Goal: Answer question/provide support: Share knowledge or assist other users

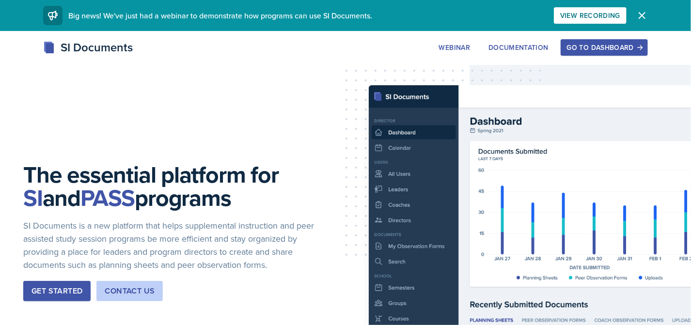
click at [612, 48] on div "Go to Dashboard" at bounding box center [604, 48] width 75 height 8
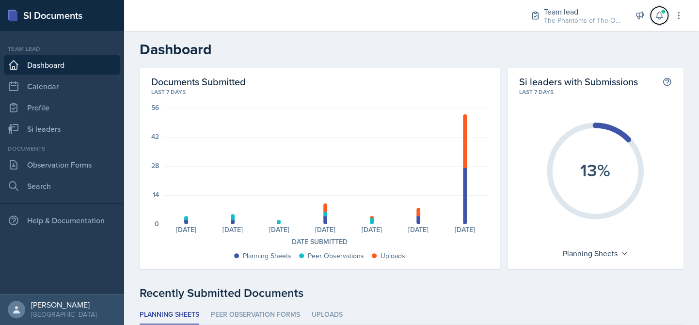
click at [663, 13] on span at bounding box center [663, 12] width 6 height 6
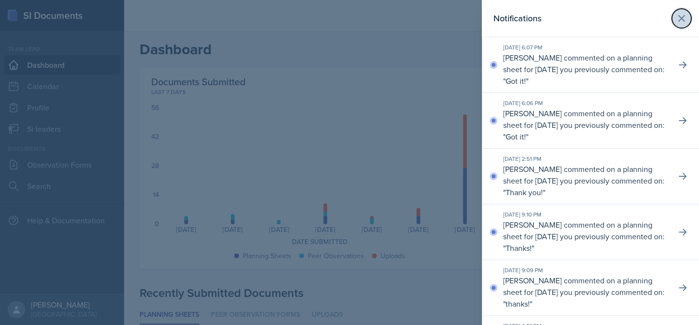
click at [676, 17] on icon at bounding box center [682, 19] width 12 height 12
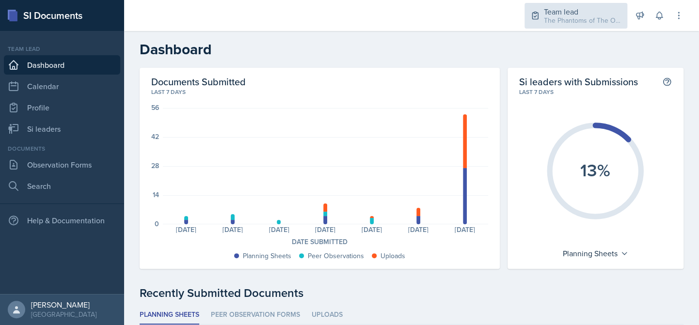
click at [578, 22] on div "The Phantoms of The Opera / Fall 2025" at bounding box center [583, 21] width 78 height 10
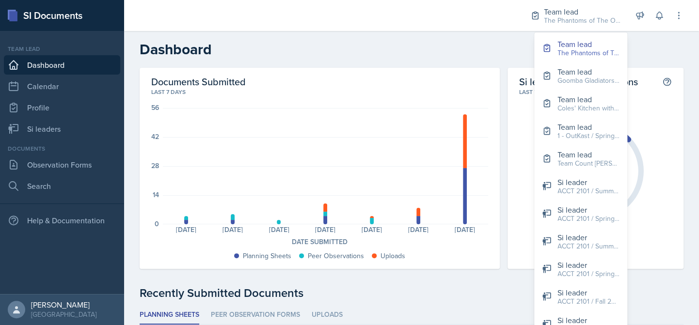
click at [299, 58] on h2 "Dashboard" at bounding box center [412, 49] width 544 height 17
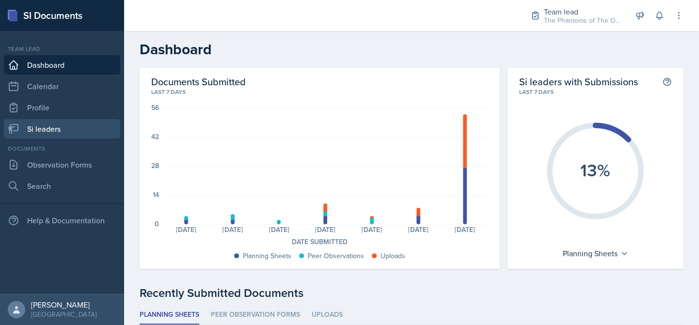
click at [48, 131] on link "Si leaders" at bounding box center [62, 128] width 116 height 19
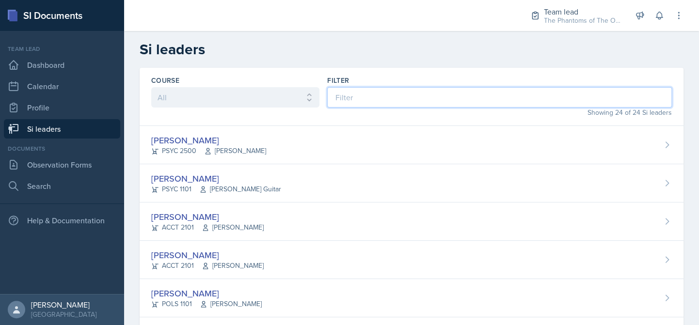
click at [343, 100] on input at bounding box center [499, 97] width 345 height 20
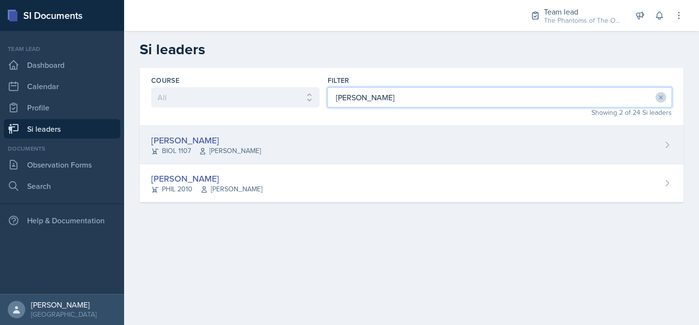
type input "emily"
click at [272, 131] on div "Emily Clarke BIOL 1107 Joy Brookshire" at bounding box center [412, 145] width 544 height 38
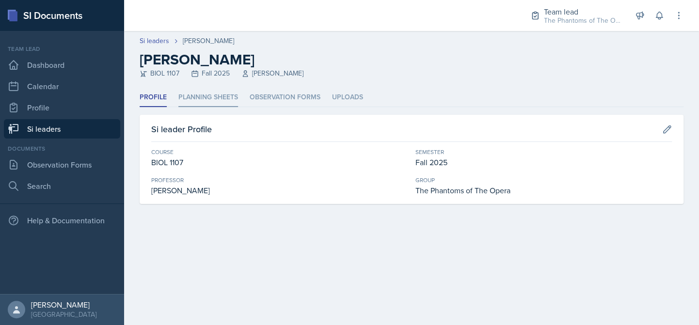
click at [204, 95] on li "Planning Sheets" at bounding box center [208, 97] width 60 height 19
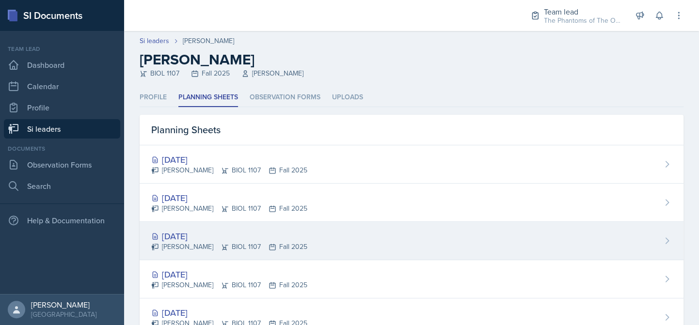
scroll to position [48, 0]
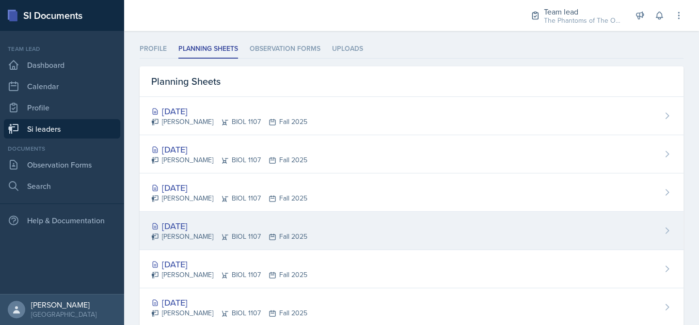
click at [335, 236] on div "Sep 15th, 2025 Emily Clarke BIOL 1107 Fall 2025" at bounding box center [412, 231] width 544 height 38
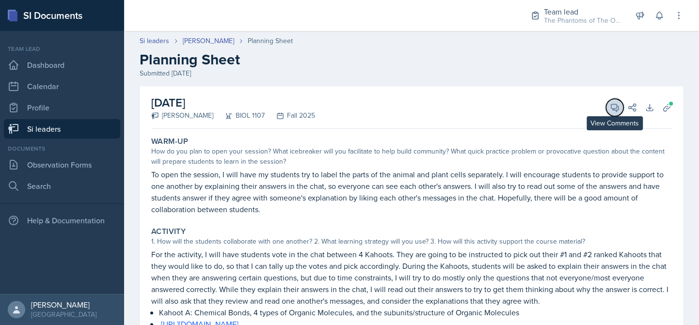
click at [610, 107] on icon at bounding box center [615, 108] width 10 height 10
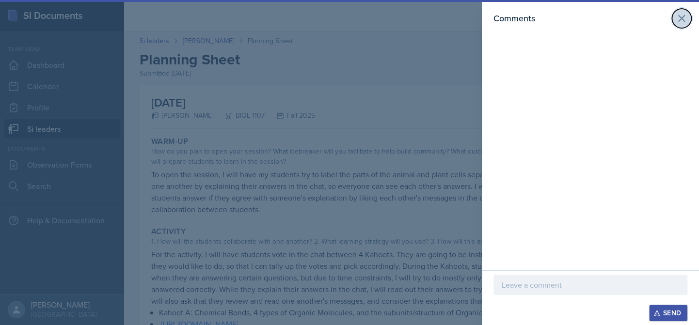
click at [674, 20] on button at bounding box center [681, 18] width 19 height 19
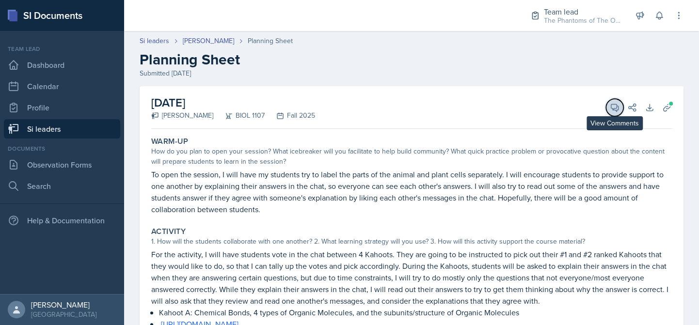
click at [611, 108] on icon at bounding box center [614, 107] width 7 height 7
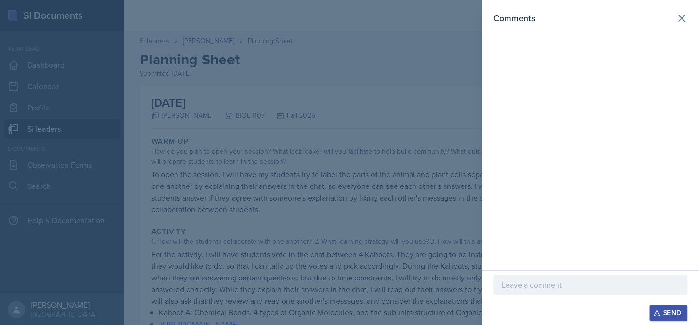
click at [256, 215] on div at bounding box center [349, 162] width 699 height 325
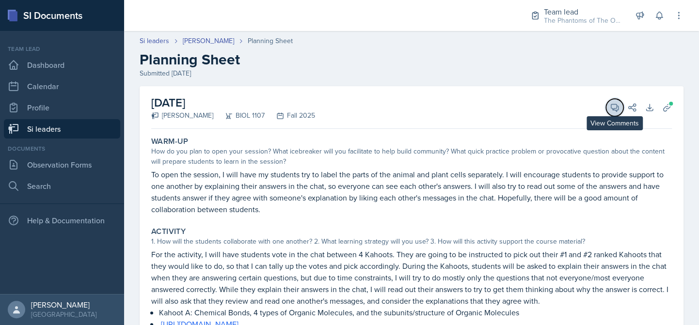
click at [606, 112] on button "View Comments" at bounding box center [614, 107] width 17 height 17
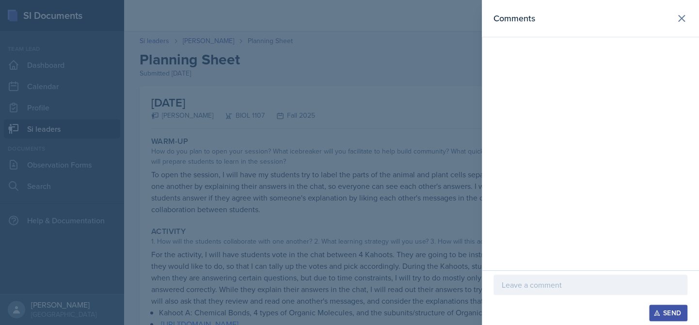
click at [600, 281] on p at bounding box center [590, 285] width 177 height 12
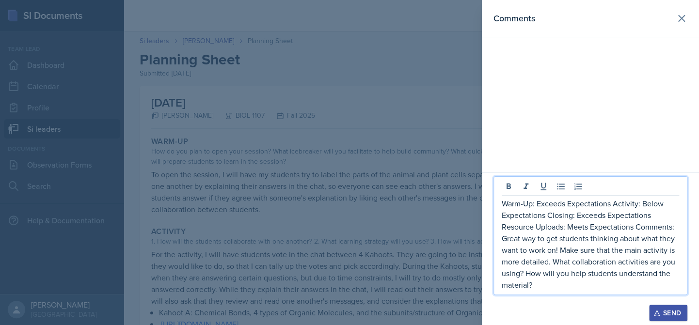
click at [539, 205] on p "Warm-Up: Exceeds Expectations Activity: Below Expectations Closing: Exceeds Exp…" at bounding box center [590, 244] width 177 height 93
click at [614, 203] on p "Warm-Up: Exceeds Expectations Activity: Below Expectations Closing: Exceeds Exp…" at bounding box center [590, 244] width 177 height 93
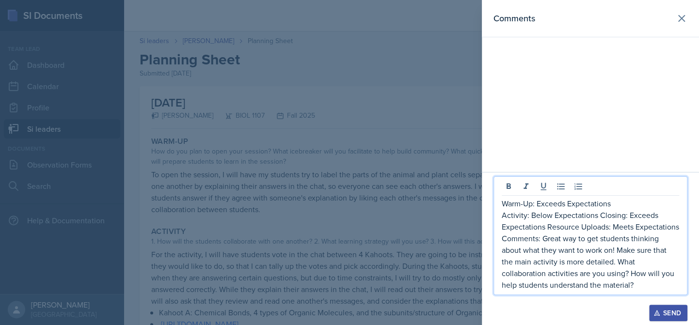
click at [600, 217] on p "Activity: Below Expectations Closing: Exceeds Expectations Resource Uploads: Me…" at bounding box center [590, 249] width 177 height 81
click at [607, 225] on p "Closing: Exceeds Expectations Resource Uploads: Meets Expectations Comments: Gr…" at bounding box center [590, 256] width 177 height 70
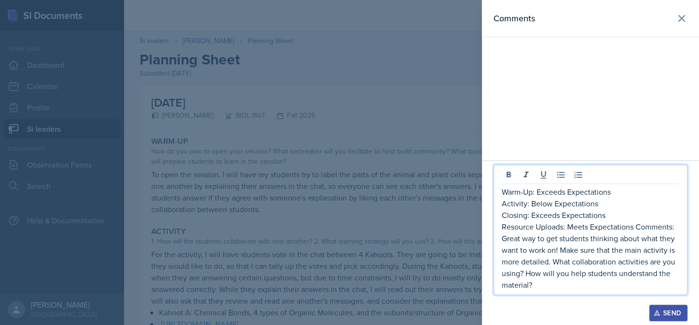
click at [637, 228] on p "Resource Uploads: Meets Expectations Comments: Great way to get students thinki…" at bounding box center [590, 256] width 177 height 70
click at [551, 203] on p "Activity: Below Expectations" at bounding box center [590, 204] width 177 height 12
click at [531, 203] on p "Activity: Below Expectations" at bounding box center [590, 204] width 177 height 12
click at [544, 240] on p "Comments: Great way to get students thinking about what they want to work on! M…" at bounding box center [590, 262] width 177 height 58
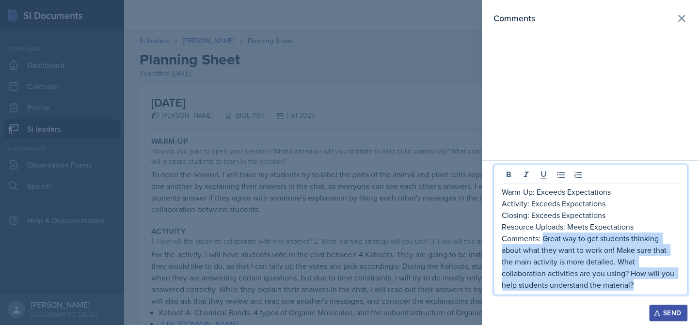
click at [640, 283] on p "Comments: Great way to get students thinking about what they want to work on! M…" at bounding box center [590, 262] width 177 height 58
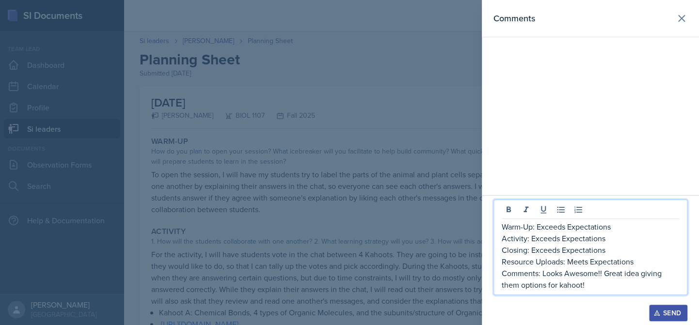
click at [561, 285] on p "Comments: Looks Awesome!! Great idea giving them options for kahoot!" at bounding box center [590, 279] width 177 height 23
click at [520, 286] on p "Comments: Looks Awesome!! Great idea giving them options for Kahoot!" at bounding box center [590, 279] width 177 height 23
click at [619, 284] on p "Comments: Looks Awesome!! Great idea giving the students options for Kahoot!" at bounding box center [590, 279] width 177 height 23
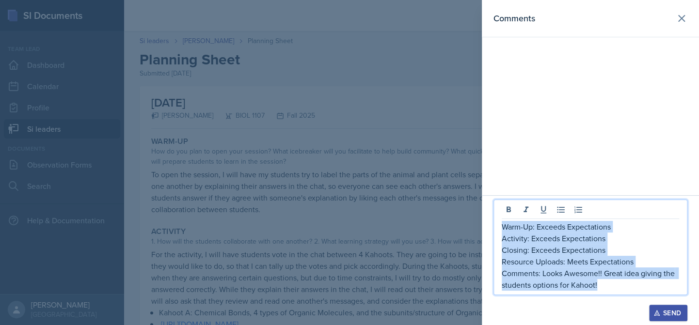
click at [503, 227] on p "Warm-Up: Exceeds Expectations" at bounding box center [590, 227] width 177 height 12
copy div "Warm-Up: Exceeds Expectations Activity: Exceeds Expectations Closing: Exceeds E…"
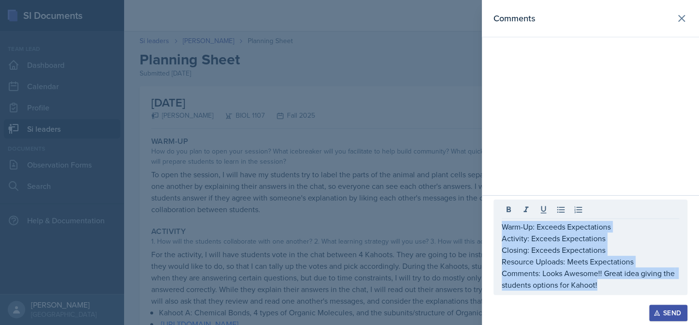
click at [659, 310] on icon "button" at bounding box center [656, 313] width 7 height 7
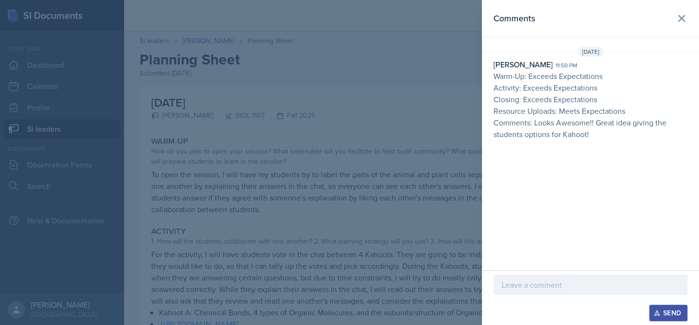
click at [429, 151] on div at bounding box center [349, 162] width 699 height 325
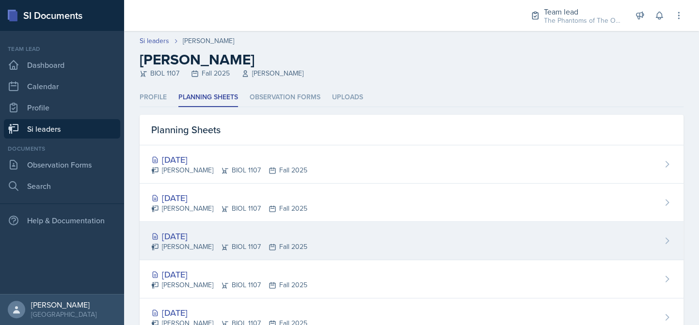
click at [235, 244] on div "Emily Clarke BIOL 1107 Fall 2025" at bounding box center [229, 247] width 156 height 10
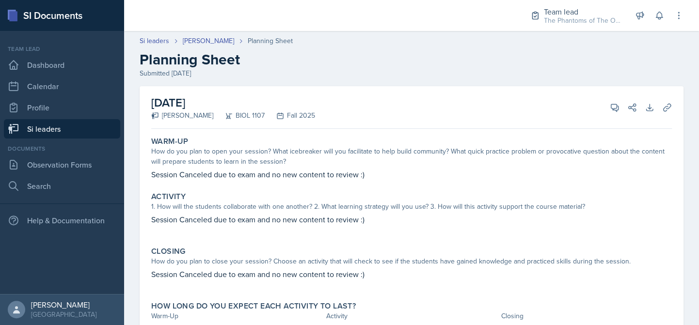
scroll to position [48, 0]
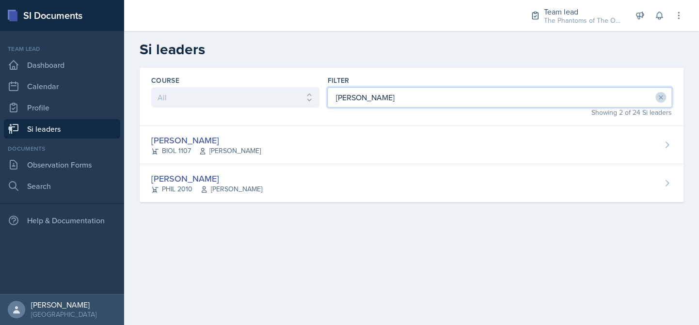
click at [375, 98] on input "emily" at bounding box center [499, 97] width 345 height 20
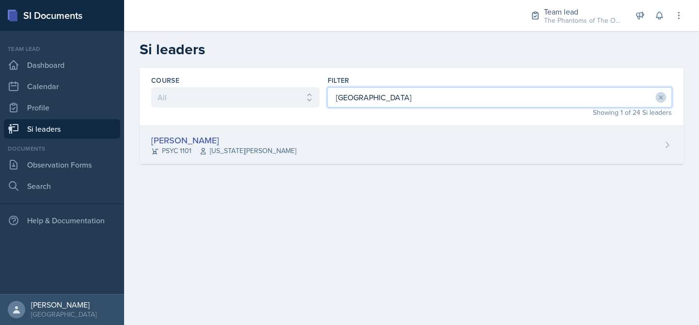
type input "athen"
click at [347, 139] on div "Athena Dudek PSYC 1101 Virginia Wood" at bounding box center [412, 145] width 544 height 38
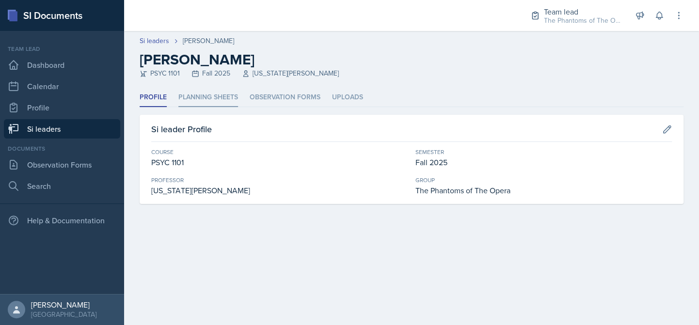
click at [223, 102] on li "Planning Sheets" at bounding box center [208, 97] width 60 height 19
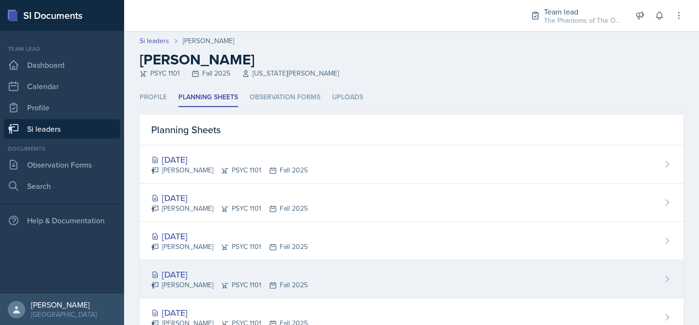
click at [255, 267] on div "Sep 16th, 2025 Athena Dudek PSYC 1101 Fall 2025" at bounding box center [412, 279] width 544 height 38
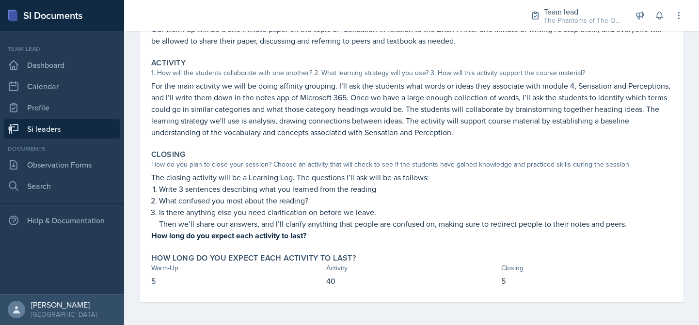
scroll to position [48, 0]
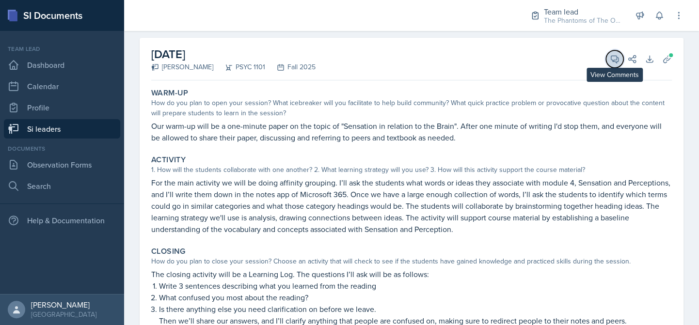
click at [610, 59] on icon at bounding box center [615, 59] width 10 height 10
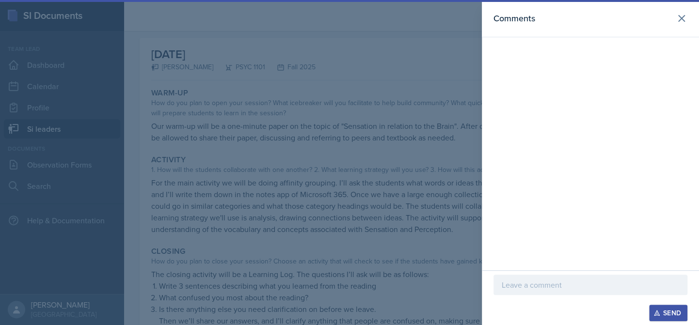
click at [556, 296] on div at bounding box center [590, 300] width 194 height 10
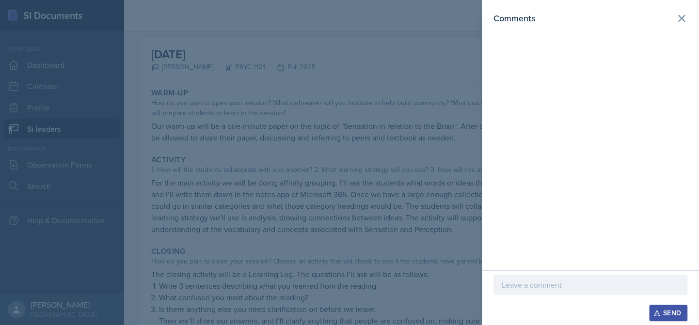
click at [558, 285] on p at bounding box center [590, 285] width 177 height 12
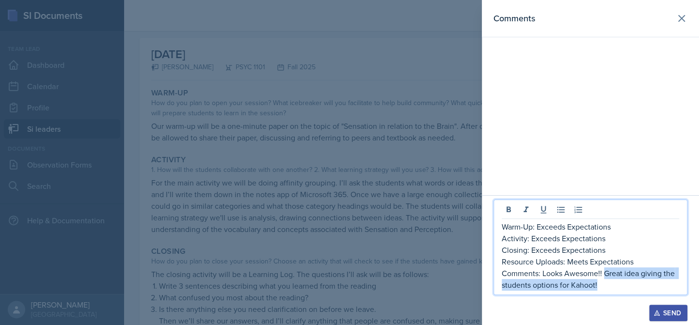
click at [605, 275] on p "Comments: Looks Awesome!! Great idea giving the students options for Kahoot!" at bounding box center [590, 279] width 177 height 23
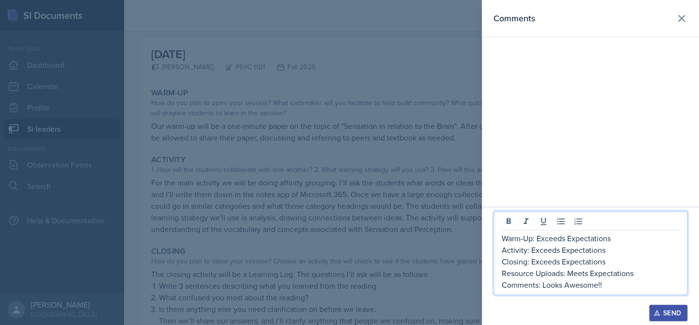
click at [672, 317] on div "Send" at bounding box center [668, 313] width 26 height 8
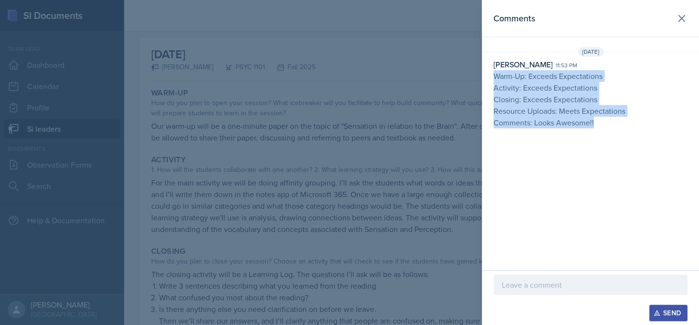
drag, startPoint x: 598, startPoint y: 125, endPoint x: 494, endPoint y: 78, distance: 113.9
click at [494, 78] on div "Sep 21st, 2025 Isabela Barkes 11:53 pm Warm-Up: Exceeds Expectations Activity: …" at bounding box center [590, 89] width 217 height 85
copy p "Warm-Up: Exceeds Expectations Activity: Exceeds Expectations Closing: Exceeds E…"
click at [586, 156] on div "Comments Sep 21st, 2025 Isabela Barkes 11:53 pm Warm-Up: Exceeds Expectations A…" at bounding box center [590, 135] width 217 height 270
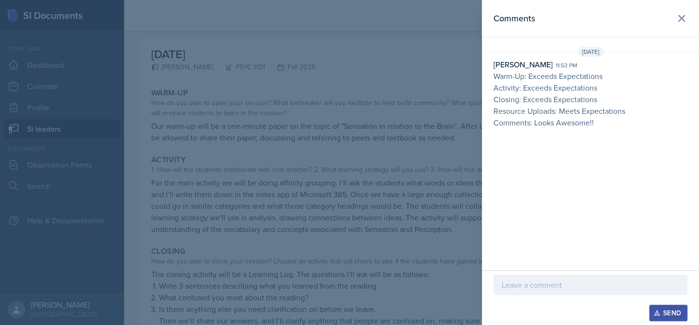
click at [370, 214] on div at bounding box center [349, 162] width 699 height 325
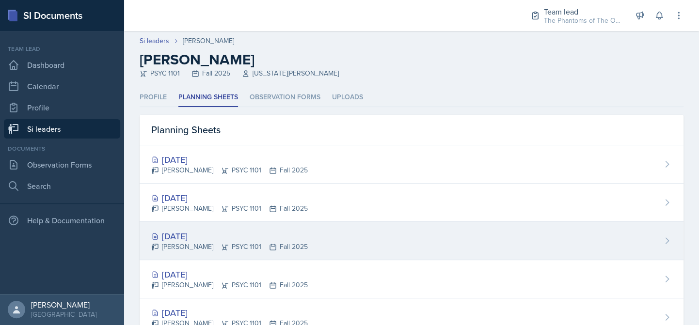
click at [231, 235] on div "Sep 18th, 2025" at bounding box center [229, 236] width 157 height 13
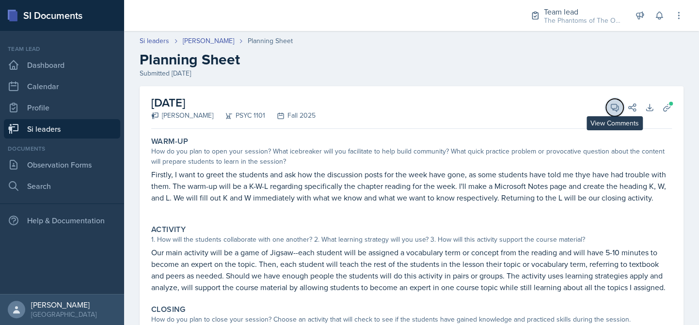
click at [616, 105] on span at bounding box center [618, 104] width 5 height 5
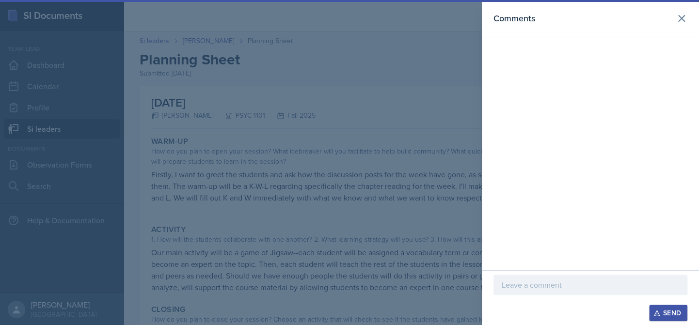
click at [602, 286] on p at bounding box center [590, 285] width 177 height 12
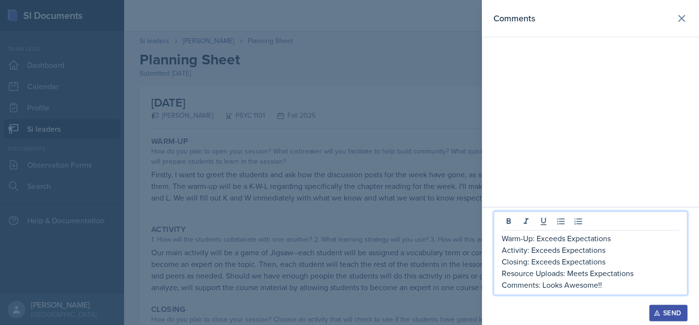
click at [666, 313] on div "Send" at bounding box center [668, 313] width 26 height 8
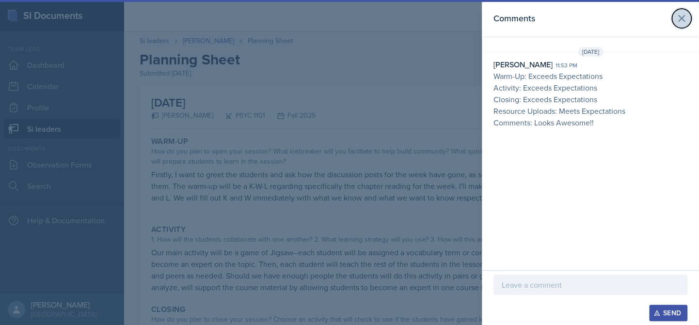
click at [681, 21] on icon at bounding box center [682, 19] width 12 height 12
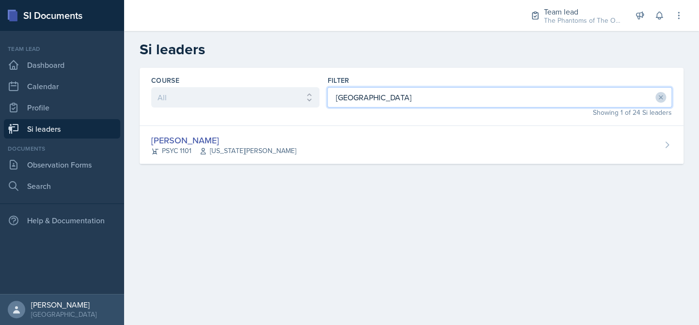
click at [375, 106] on input "athen" at bounding box center [499, 97] width 345 height 20
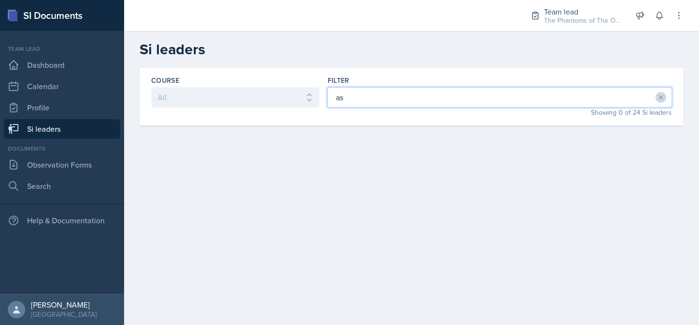
type input "a"
type input "fox"
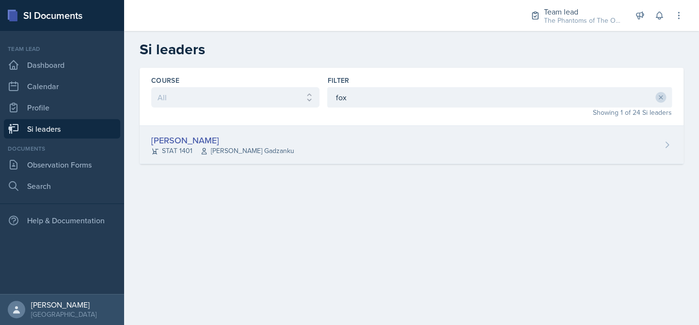
click at [365, 154] on div "Nyome Fox STAT 1401 Livingstone Gadzanku" at bounding box center [412, 145] width 544 height 38
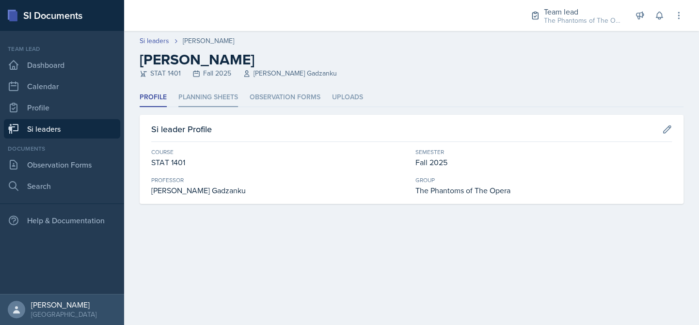
click at [225, 101] on li "Planning Sheets" at bounding box center [208, 97] width 60 height 19
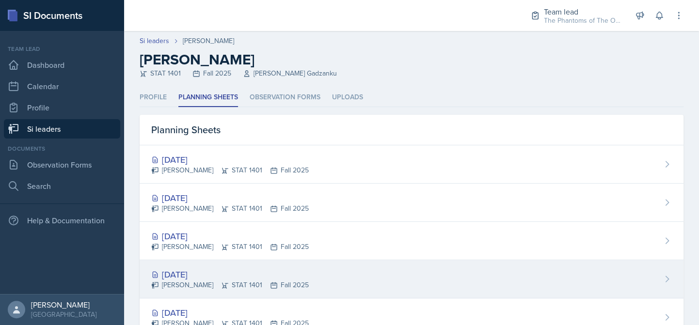
click at [256, 273] on div "Sep 15th, 2025" at bounding box center [230, 274] width 158 height 13
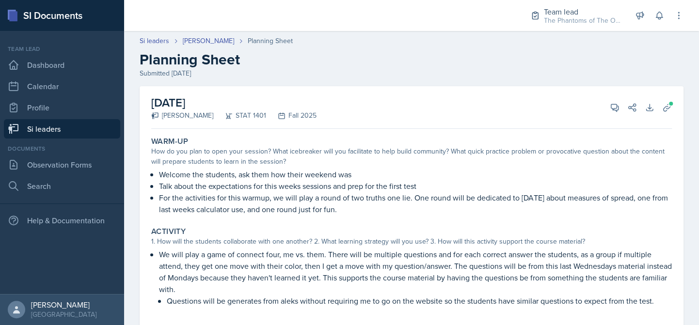
scroll to position [48, 0]
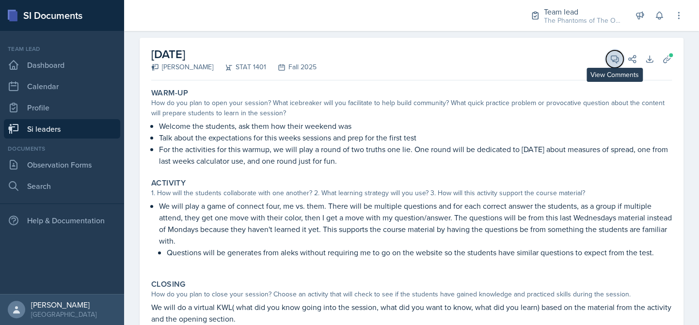
click at [616, 57] on span at bounding box center [618, 55] width 5 height 5
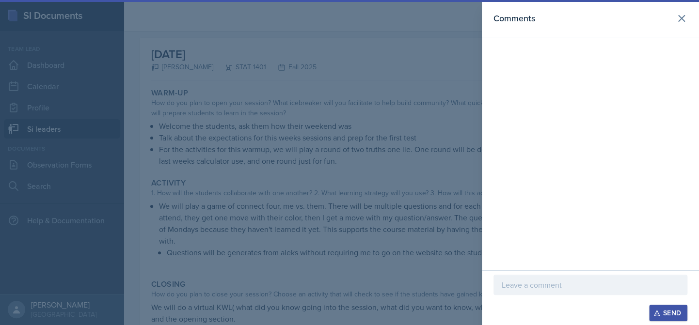
click at [568, 283] on p at bounding box center [590, 285] width 177 height 12
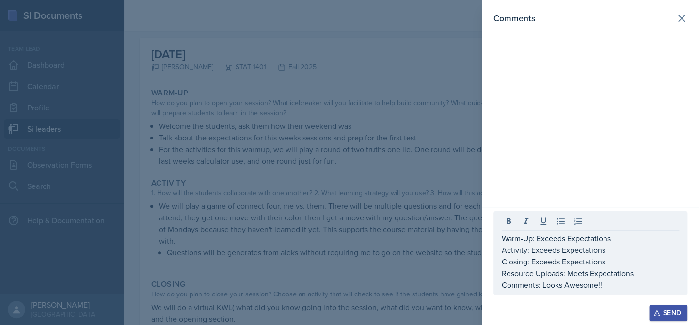
click at [659, 311] on icon "button" at bounding box center [656, 313] width 7 height 7
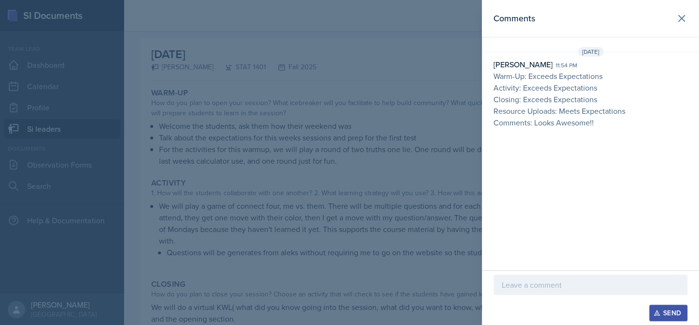
click at [439, 147] on div at bounding box center [349, 162] width 699 height 325
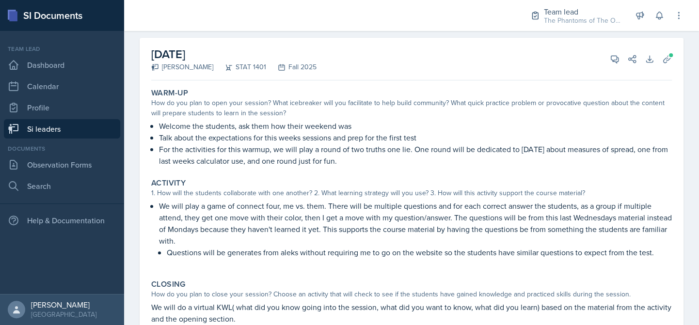
scroll to position [0, 0]
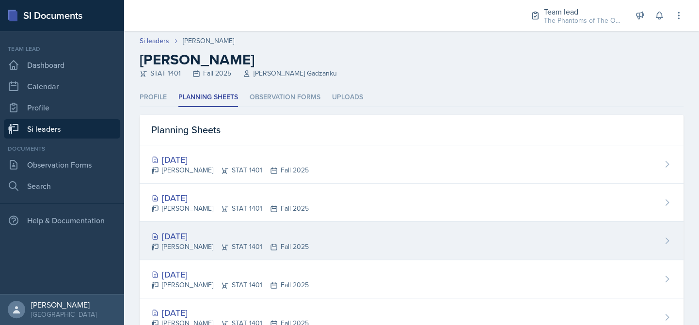
click at [227, 234] on div "Sep 18th, 2025" at bounding box center [230, 236] width 158 height 13
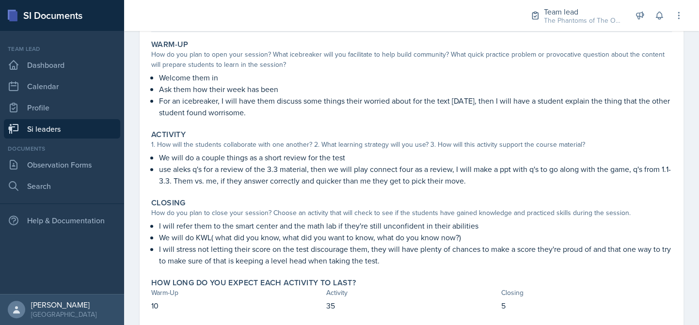
scroll to position [48, 0]
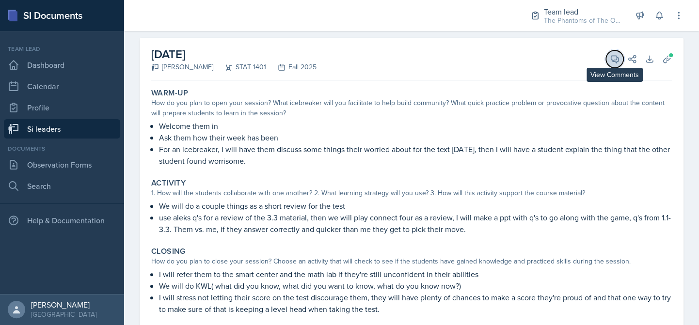
click at [610, 58] on icon at bounding box center [615, 59] width 10 height 10
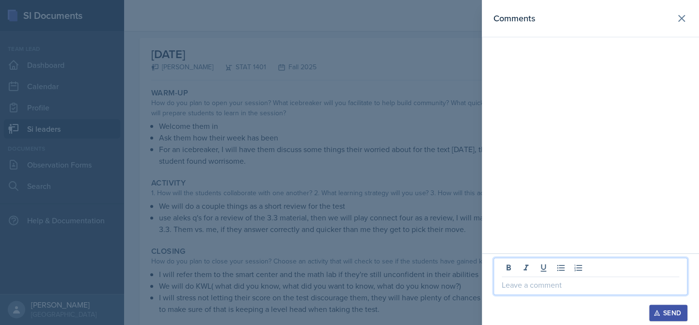
click at [604, 282] on p at bounding box center [590, 285] width 177 height 12
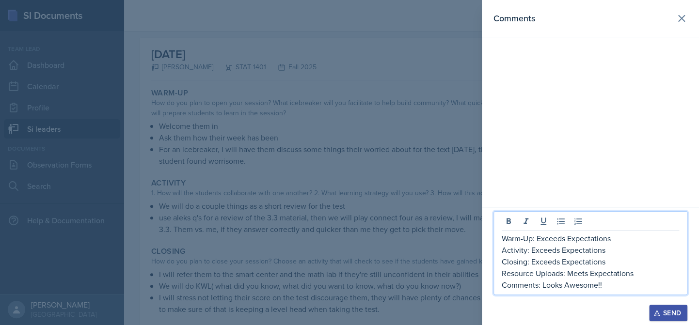
click at [657, 314] on icon "button" at bounding box center [656, 313] width 5 height 5
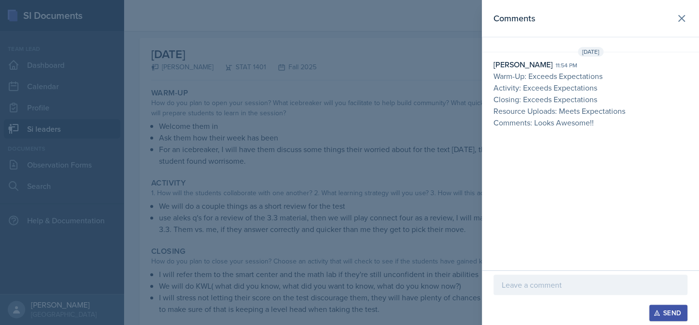
click at [219, 83] on div at bounding box center [349, 162] width 699 height 325
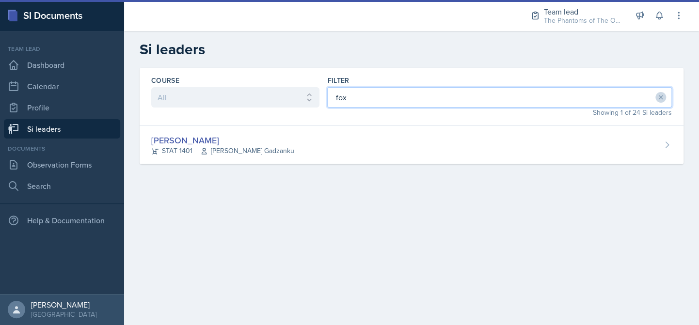
click at [350, 95] on input "fox" at bounding box center [499, 97] width 345 height 20
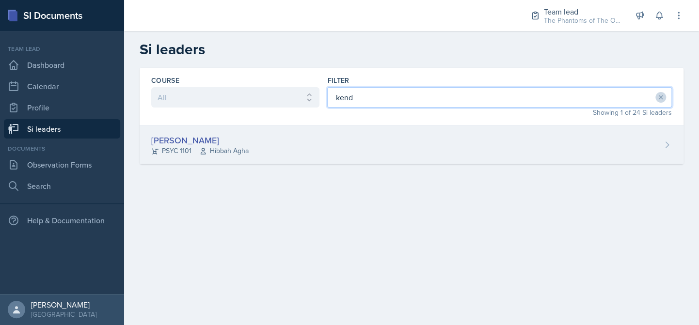
type input "kend"
click at [311, 146] on div "Kendall Gibson PSYC 1101 Hibbah Agha" at bounding box center [412, 145] width 544 height 38
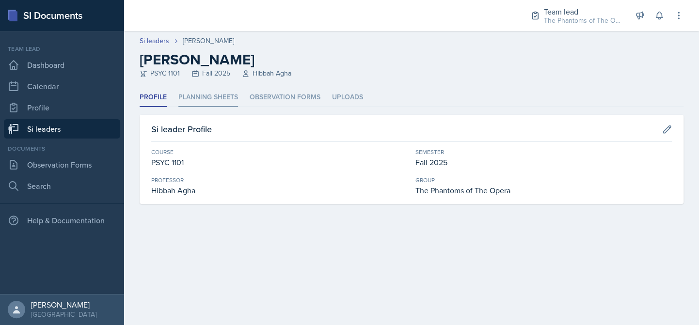
click at [217, 100] on li "Planning Sheets" at bounding box center [208, 97] width 60 height 19
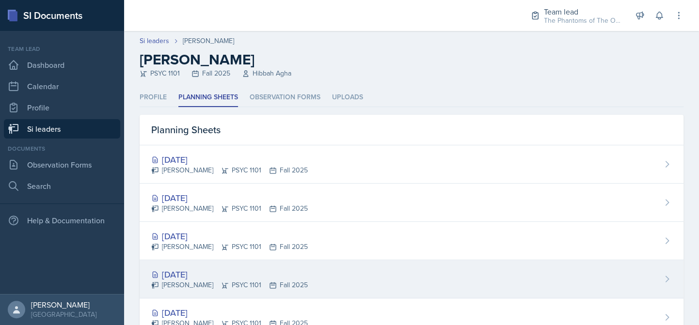
click at [202, 268] on div "[DATE]" at bounding box center [229, 274] width 157 height 13
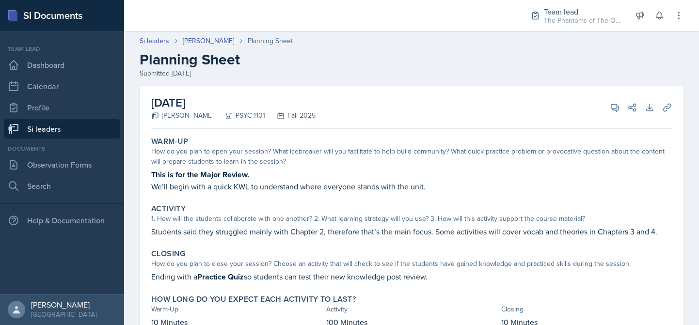
scroll to position [41, 0]
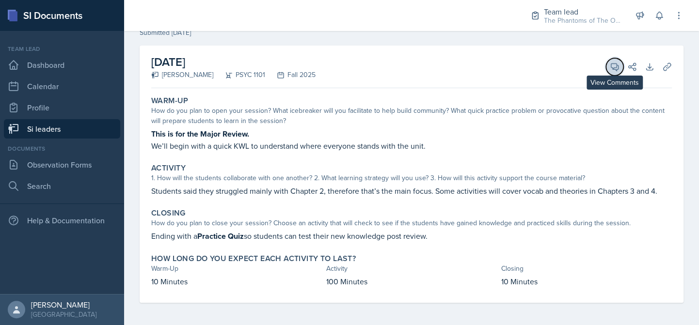
click at [611, 69] on icon at bounding box center [614, 67] width 7 height 7
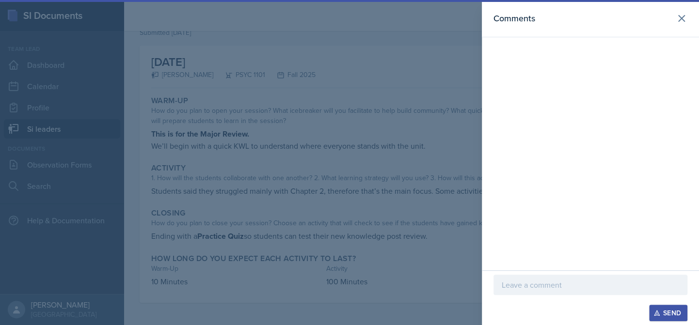
click at [549, 284] on p at bounding box center [590, 285] width 177 height 12
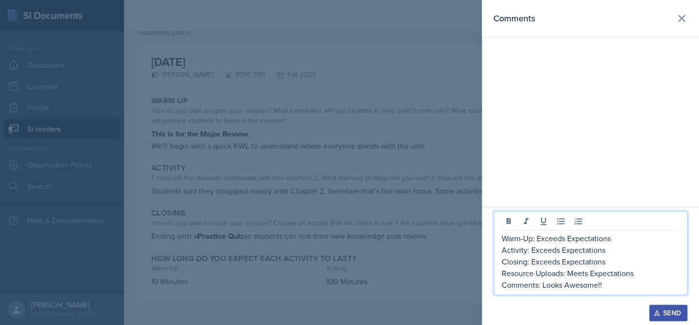
click at [564, 237] on p "Warm-Up: Exceeds Expectations" at bounding box center [590, 239] width 177 height 12
click at [538, 240] on p "Warm-Up: Exceeds Expectations" at bounding box center [590, 239] width 177 height 12
click at [559, 250] on p "Activity: Exceeds Expectations" at bounding box center [590, 250] width 177 height 12
click at [556, 252] on p "Activity: Exceeds Expectations" at bounding box center [590, 250] width 177 height 12
click at [531, 252] on p "Activity: Exceeds Expectations" at bounding box center [590, 250] width 177 height 12
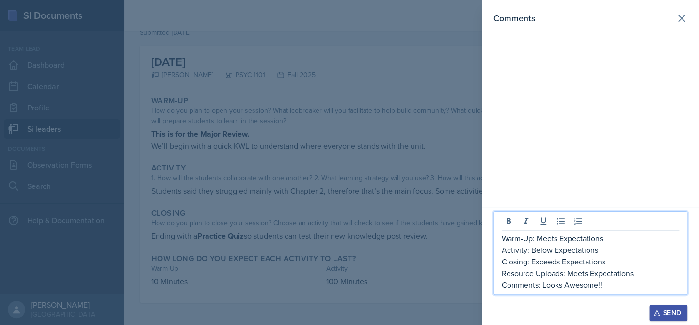
click at [559, 263] on p "Closing: Exceeds Expectations" at bounding box center [590, 262] width 177 height 12
click at [534, 262] on p "Closing: Exceeds Expectations" at bounding box center [590, 262] width 177 height 12
click at [569, 274] on p "Resource Uploads: Meets Expectations" at bounding box center [590, 274] width 177 height 12
click at [589, 273] on p "Resource Uploads: Meets Expectations" at bounding box center [590, 274] width 177 height 12
click at [608, 285] on p "Comments: Looks Awesome!!" at bounding box center [590, 285] width 177 height 12
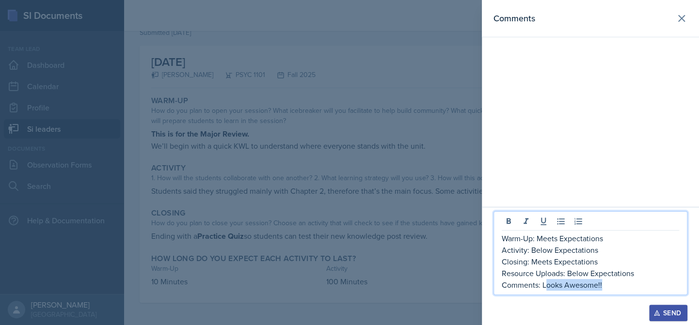
click at [544, 286] on p "Comments: Looks Awesome!!" at bounding box center [590, 285] width 177 height 12
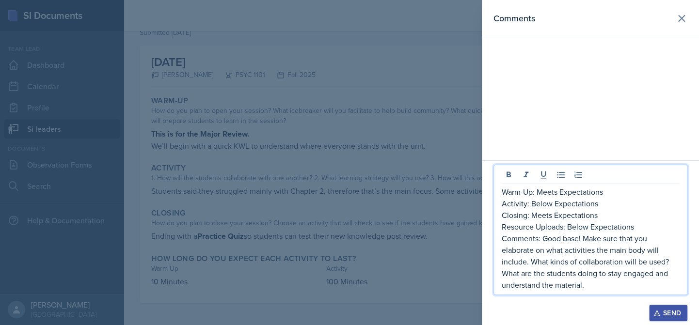
click at [646, 251] on p "Comments: Good base! Make sure that you elaborate on what activities the main b…" at bounding box center [590, 262] width 177 height 58
click at [607, 251] on p "Comments: Good base! Make sure that you elaborate on what activities the main b…" at bounding box center [590, 262] width 177 height 58
click at [677, 251] on p "Comments: Good base! Make sure that you elaborate on what activities the openin…" at bounding box center [590, 262] width 177 height 58
click at [654, 286] on p "Comments: Good base! Make sure that you elaborate on what activities the openin…" at bounding box center [590, 262] width 177 height 58
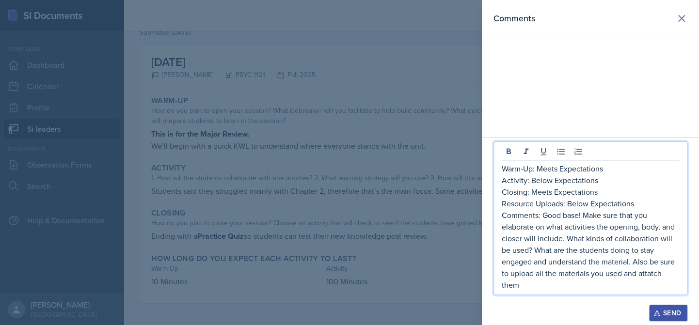
click at [651, 270] on p "Comments: Good base! Make sure that you elaborate on what activities the openin…" at bounding box center [590, 249] width 177 height 81
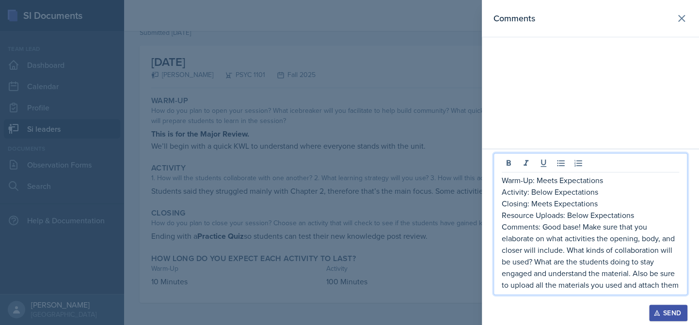
click at [683, 283] on div "Warm-Up: Meets Expectations Activity: Below Expectations Closing: Meets Expecta…" at bounding box center [590, 224] width 194 height 142
click at [682, 286] on div "Warm-Up: Meets Expectations Activity: Below Expectations Closing: Meets Expecta…" at bounding box center [590, 224] width 194 height 142
click at [682, 285] on div "Warm-Up: Meets Expectations Activity: Below Expectations Closing: Meets Expecta…" at bounding box center [590, 224] width 194 height 142
click at [678, 287] on p "Comments: Good base! Make sure that you elaborate on what activities the openin…" at bounding box center [590, 256] width 177 height 70
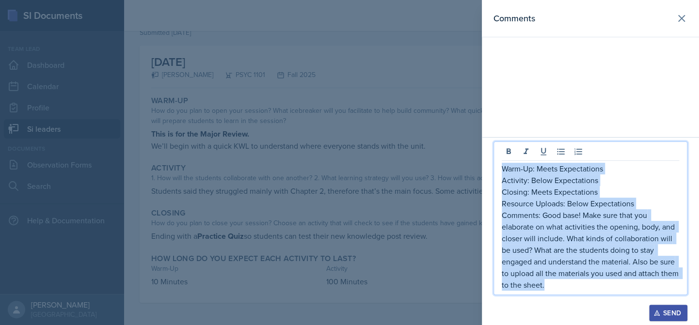
click at [502, 169] on p "Warm-Up: Meets Expectations" at bounding box center [590, 169] width 177 height 12
copy div "Warm-Up: Meets Expectations Activity: Below Expectations Closing: Meets Expecta…"
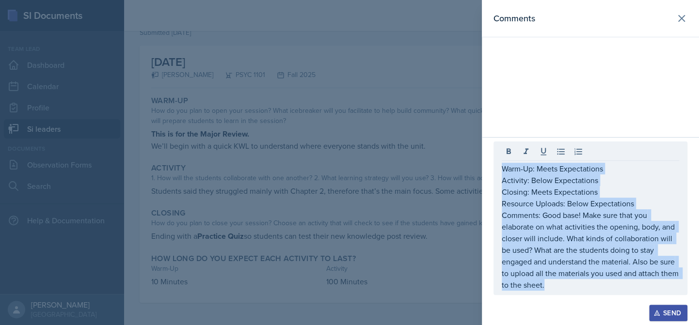
click at [659, 312] on icon "button" at bounding box center [656, 313] width 7 height 7
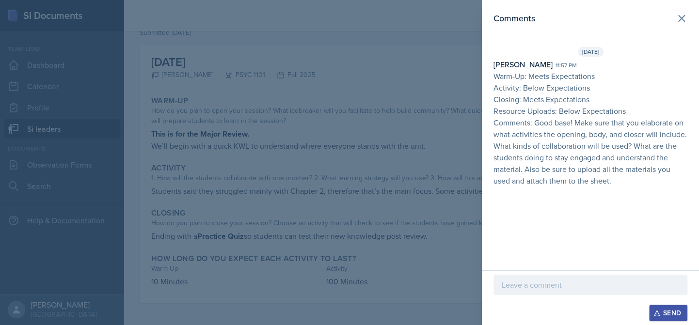
click at [302, 135] on div at bounding box center [349, 162] width 699 height 325
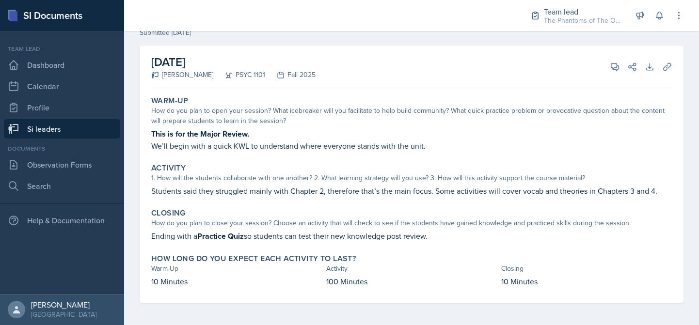
scroll to position [0, 0]
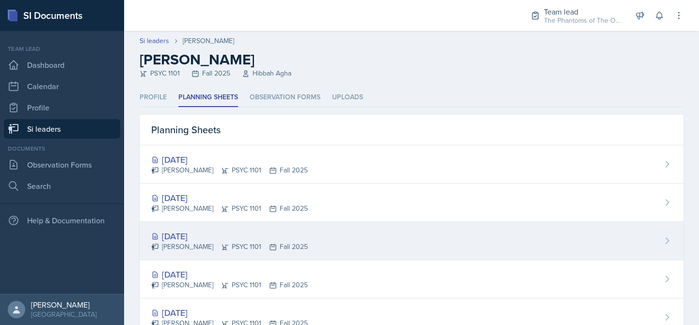
click at [232, 234] on div "Sep 18th, 2025" at bounding box center [229, 236] width 157 height 13
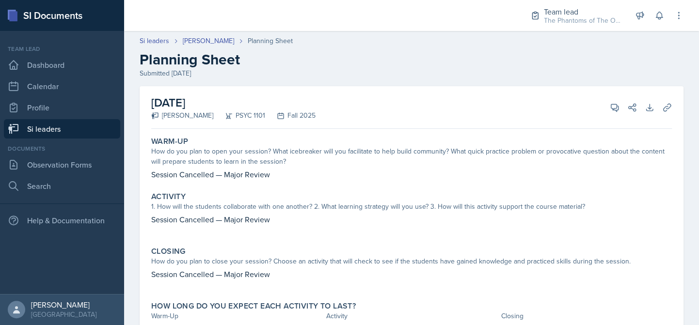
scroll to position [48, 0]
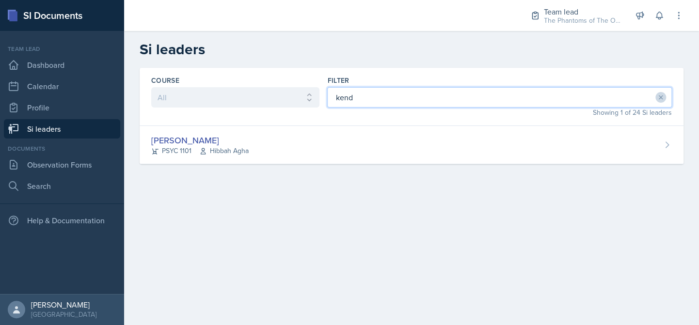
click at [355, 97] on input "kend" at bounding box center [499, 97] width 345 height 20
type input "Emil"
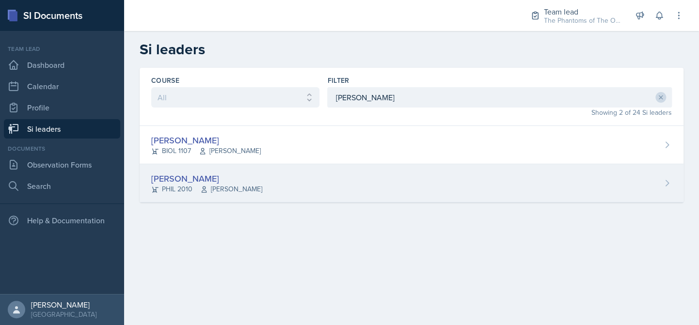
click at [315, 195] on div "Emily Herzner PHIL 2010 James Fontini" at bounding box center [412, 183] width 544 height 38
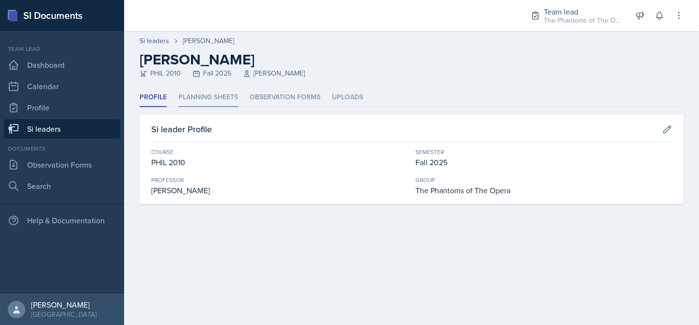
click at [222, 99] on li "Planning Sheets" at bounding box center [208, 97] width 60 height 19
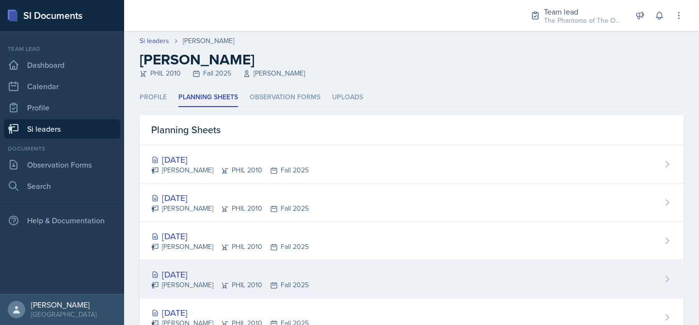
click at [278, 270] on div "Sep 15th, 2025" at bounding box center [230, 274] width 158 height 13
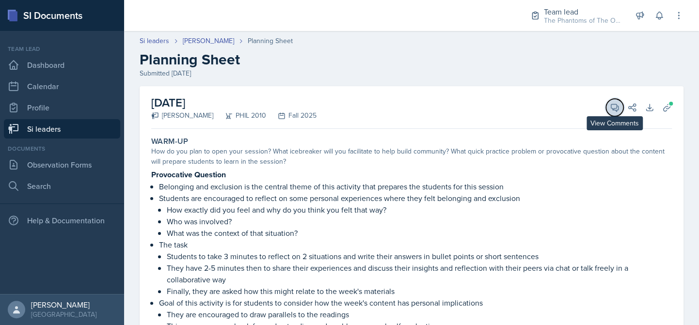
click at [606, 106] on button "View Comments" at bounding box center [614, 107] width 17 height 17
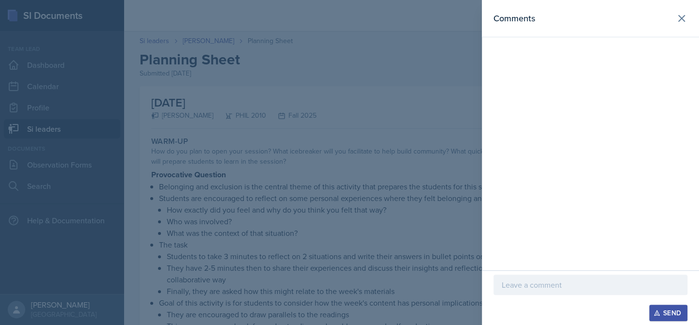
click at [579, 288] on p at bounding box center [590, 285] width 177 height 12
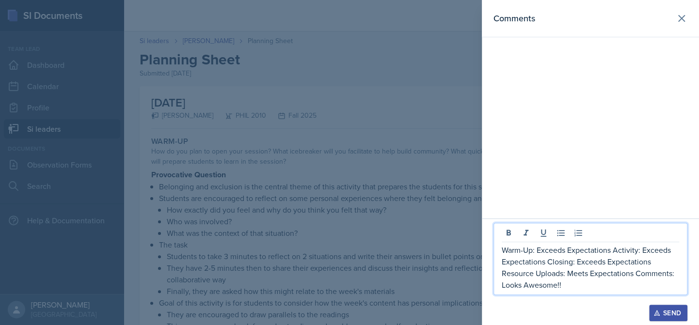
drag, startPoint x: 615, startPoint y: 251, endPoint x: 620, endPoint y: 264, distance: 14.3
click at [615, 251] on p "Warm-Up: Exceeds Expectations Activity: Exceeds Expectations Closing: Exceeds E…" at bounding box center [590, 267] width 177 height 47
click at [608, 261] on p "Activity: Exceeds Expectations Closing: Exceeds Expectations Resource Uploads: …" at bounding box center [590, 273] width 177 height 35
click at [608, 271] on p "Closing: Exceeds Expectations Resource Uploads: Meets Expectations Comments: Lo…" at bounding box center [590, 279] width 177 height 23
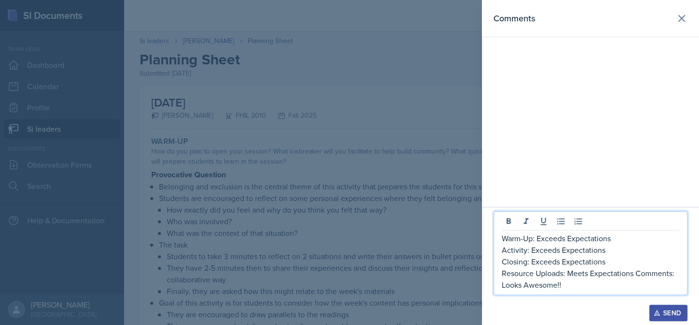
click at [594, 283] on p "Resource Uploads: Meets Expectations Comments: Looks Awesome!!" at bounding box center [590, 279] width 177 height 23
click at [682, 15] on icon at bounding box center [682, 19] width 12 height 12
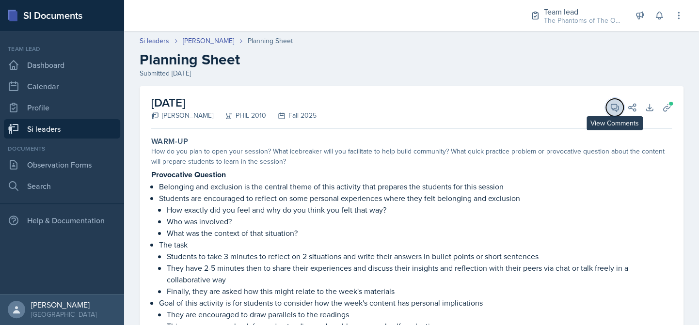
click at [610, 108] on icon at bounding box center [615, 108] width 10 height 10
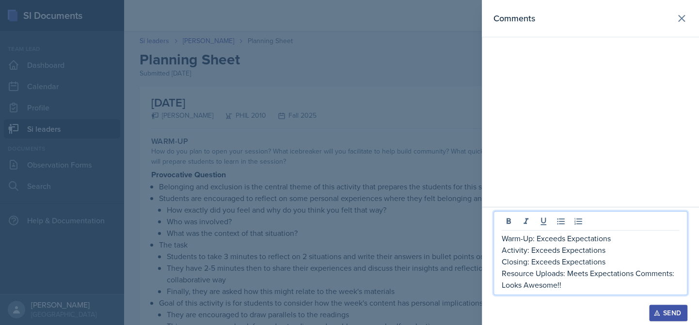
click at [636, 272] on p "Resource Uploads: Meets Expectations Comments: Looks Awesome!!" at bounding box center [590, 279] width 177 height 23
click at [640, 287] on p "Comments: Looks Awesome!!" at bounding box center [590, 285] width 177 height 12
click at [640, 287] on p "Comments: This is awesome!!" at bounding box center [590, 285] width 177 height 12
click at [503, 241] on p "Warm-Up: Exceeds Expectations" at bounding box center [590, 239] width 177 height 12
copy div "Warm-Up: Exceeds Expectations Activity: Exceeds Expectations Closing: Exceeds E…"
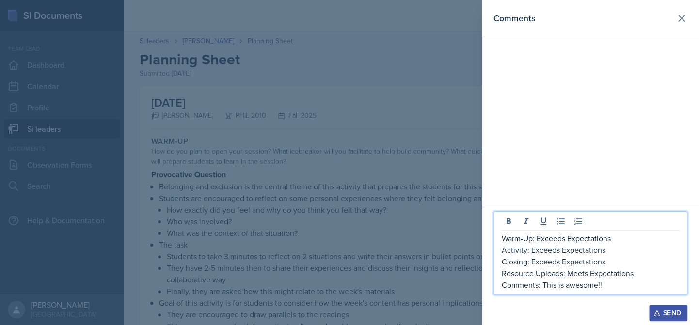
click at [659, 311] on icon "button" at bounding box center [656, 313] width 7 height 7
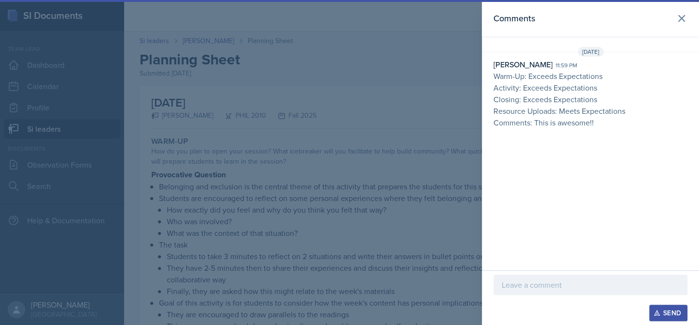
click at [363, 195] on div at bounding box center [349, 162] width 699 height 325
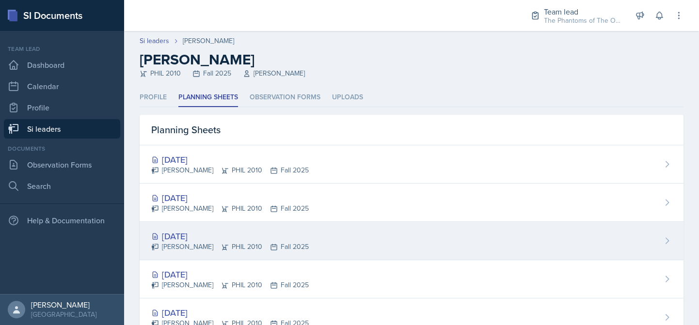
click at [219, 250] on div "Emily Herzner PHIL 2010 Fall 2025" at bounding box center [230, 247] width 158 height 10
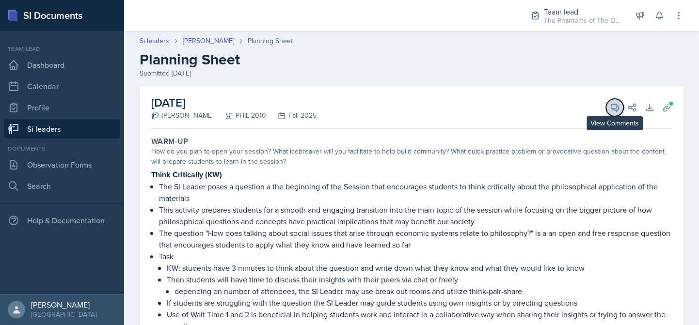
click at [610, 109] on icon at bounding box center [615, 108] width 10 height 10
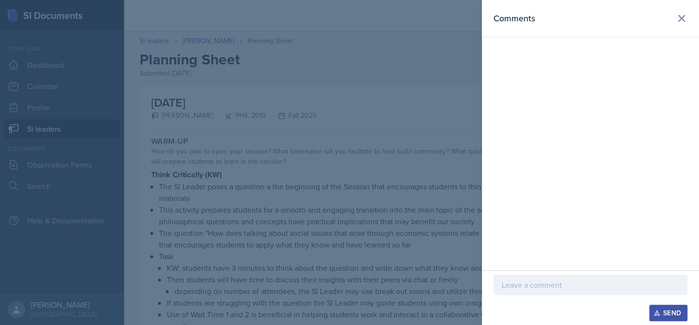
click at [565, 286] on p at bounding box center [590, 285] width 177 height 12
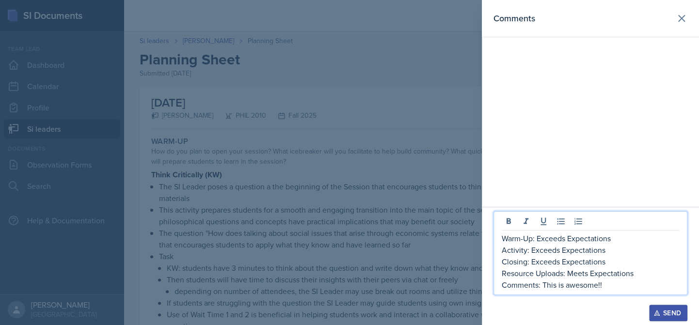
click at [546, 283] on p "Comments: This is awesome!!" at bounding box center [590, 285] width 177 height 12
click at [540, 286] on p "Comments: This is awesome!!" at bounding box center [590, 285] width 177 height 12
click at [543, 287] on p "Comments: This is awesome!!" at bounding box center [590, 285] width 177 height 12
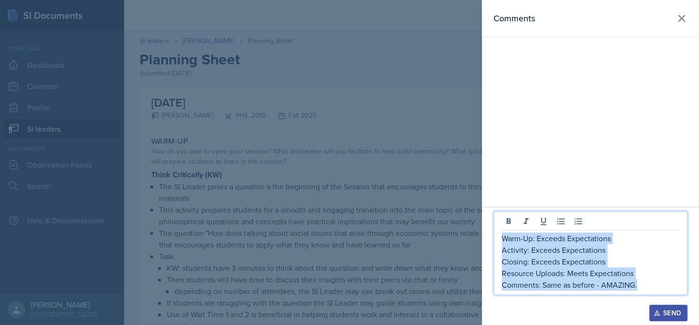
click at [502, 239] on p "Warm-Up: Exceeds Expectations" at bounding box center [590, 239] width 177 height 12
copy div "Warm-Up: Exceeds Expectations Activity: Exceeds Expectations Closing: Exceeds E…"
click at [668, 309] on div "Send" at bounding box center [668, 313] width 26 height 8
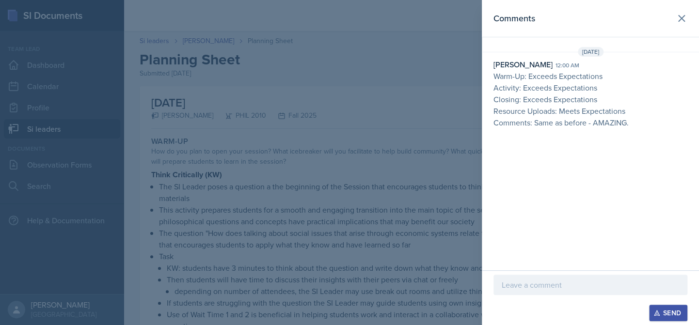
click at [216, 98] on div at bounding box center [349, 162] width 699 height 325
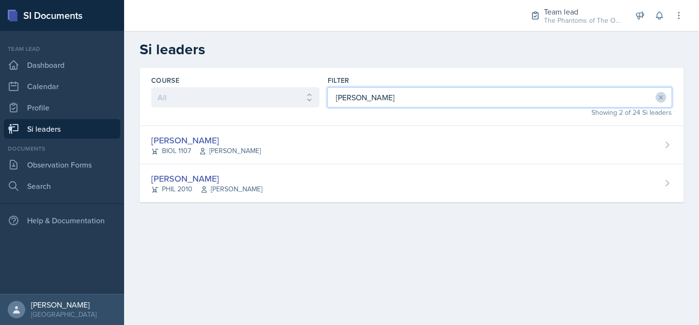
click at [383, 95] on input "Emil" at bounding box center [499, 97] width 345 height 20
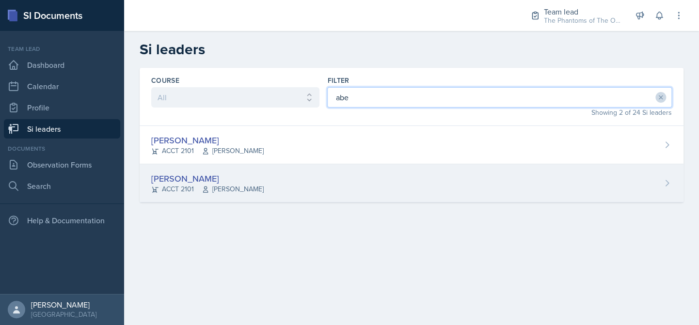
type input "abe"
click at [308, 179] on div "Abeer Kayser ACCT 2101 Michelle Shutty" at bounding box center [412, 183] width 544 height 38
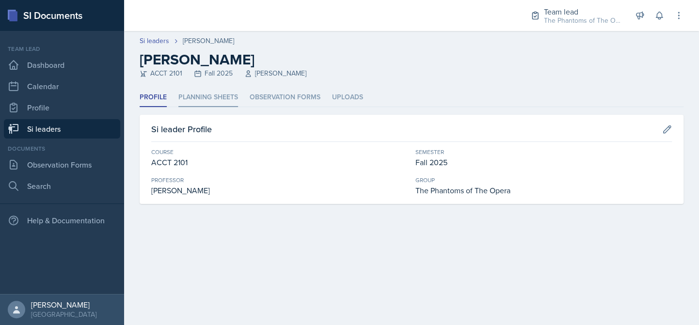
click at [216, 101] on li "Planning Sheets" at bounding box center [208, 97] width 60 height 19
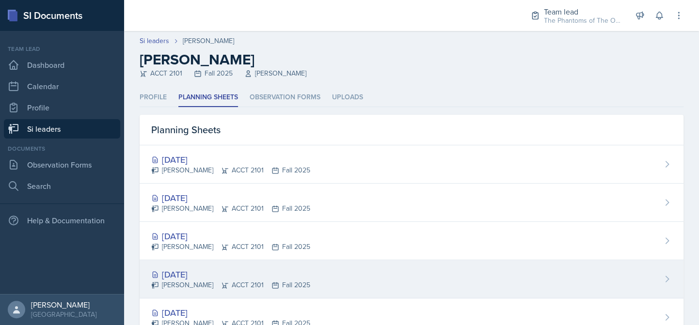
click at [245, 268] on div "[DATE]" at bounding box center [230, 274] width 159 height 13
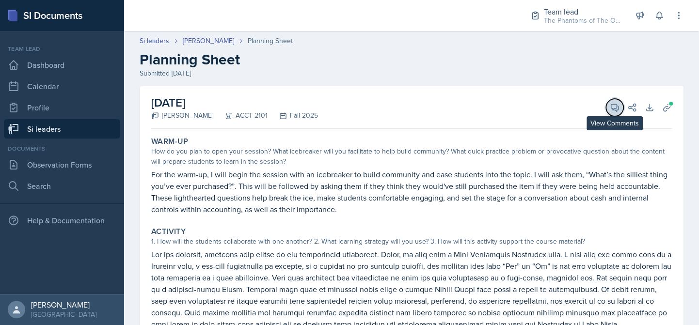
click at [607, 113] on button "View Comments" at bounding box center [614, 107] width 17 height 17
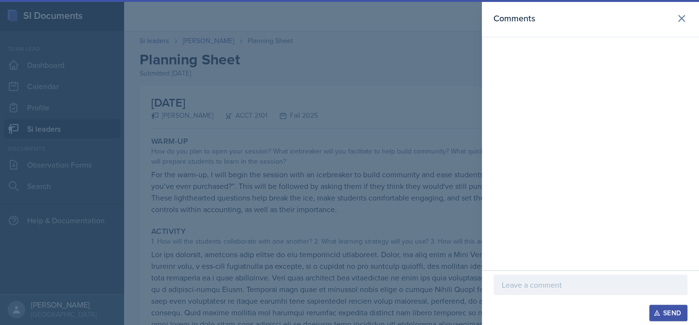
click at [540, 287] on p at bounding box center [590, 285] width 177 height 12
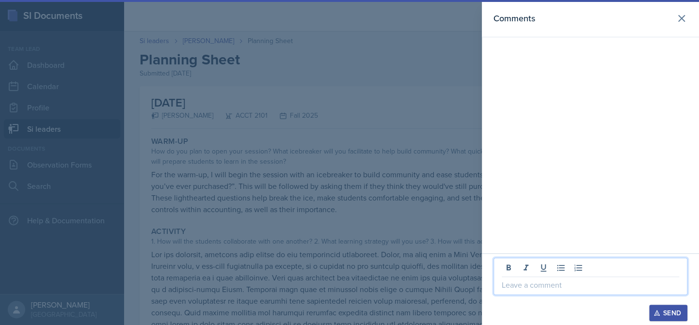
paste div
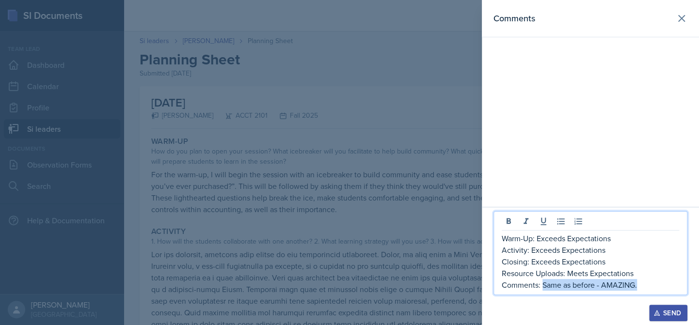
click at [543, 287] on p "Comments: Same as before - AMAZING." at bounding box center [590, 285] width 177 height 12
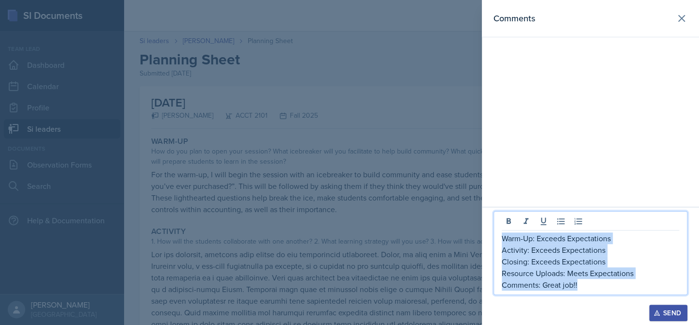
click at [500, 240] on div "Warm-Up: Exceeds Expectations Activity: Exceeds Expectations Closing: Exceeds E…" at bounding box center [590, 253] width 194 height 84
copy div "Warm-Up: Exceeds Expectations Activity: Exceeds Expectations Closing: Exceeds E…"
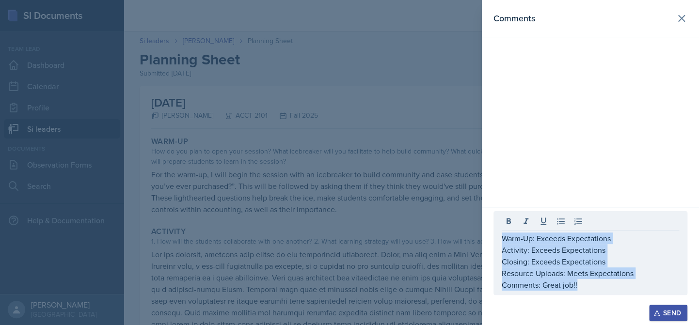
click at [679, 314] on div "Send" at bounding box center [668, 313] width 26 height 8
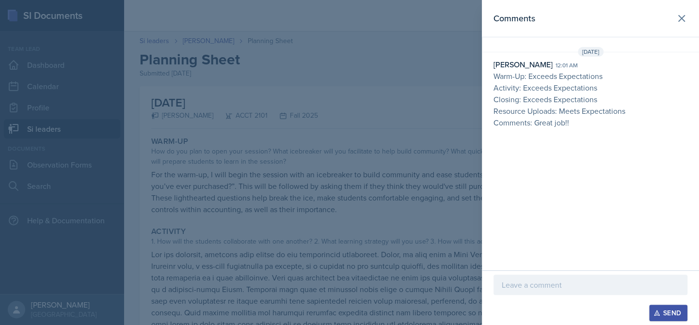
click at [189, 65] on div at bounding box center [349, 162] width 699 height 325
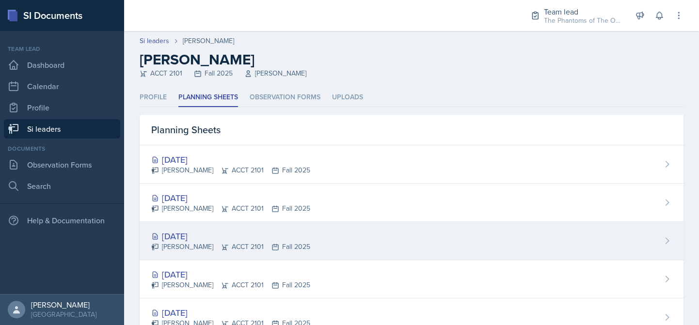
click at [257, 250] on div "Abeer Kayser ACCT 2101 Fall 2025" at bounding box center [230, 247] width 159 height 10
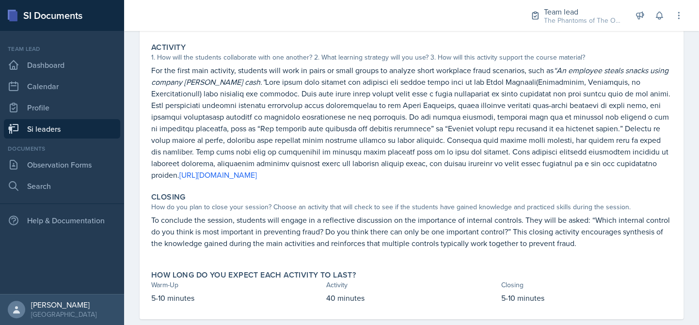
scroll to position [48, 0]
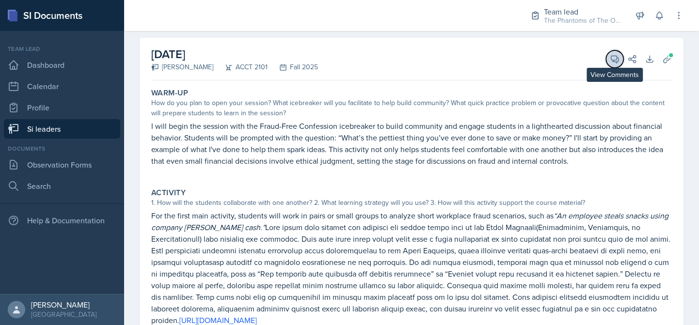
click at [606, 65] on button "View Comments" at bounding box center [614, 58] width 17 height 17
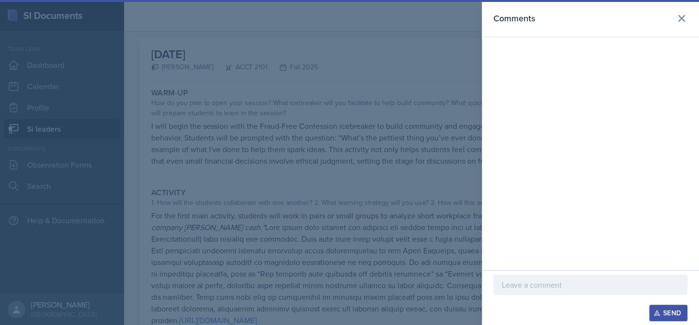
click at [574, 281] on p at bounding box center [590, 285] width 177 height 12
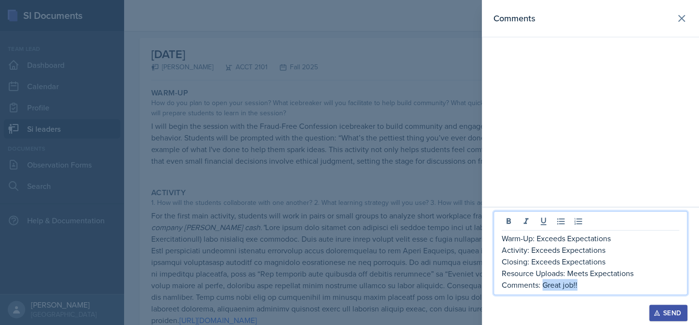
click at [541, 285] on p "Comments: Great job!!" at bounding box center [590, 285] width 177 height 12
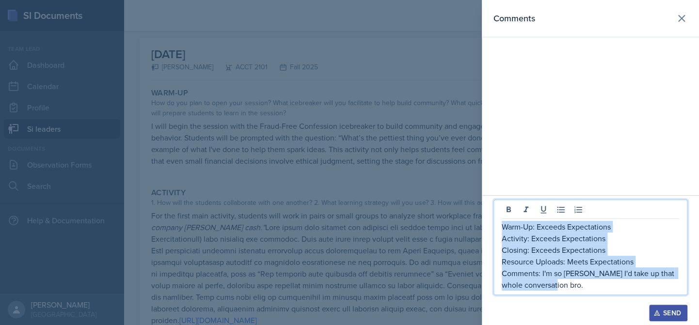
click at [500, 224] on div "Warm-Up: Exceeds Expectations Activity: Exceeds Expectations Closing: Exceeds E…" at bounding box center [590, 247] width 194 height 95
copy div "Warm-Up: Exceeds Expectations Activity: Exceeds Expectations Closing: Exceeds E…"
click at [617, 283] on p "Comments: I'm so petty I'd take up that whole conversation bro." at bounding box center [590, 279] width 177 height 23
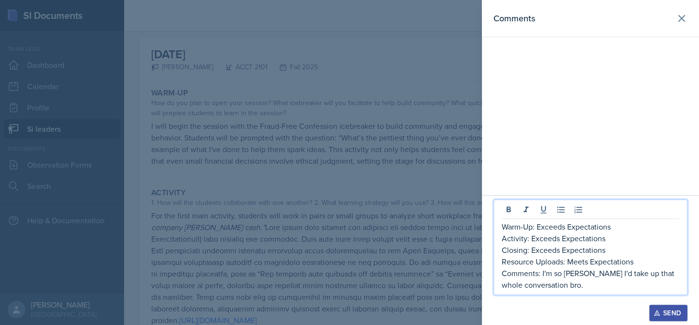
click at [667, 317] on div "Send" at bounding box center [668, 313] width 26 height 8
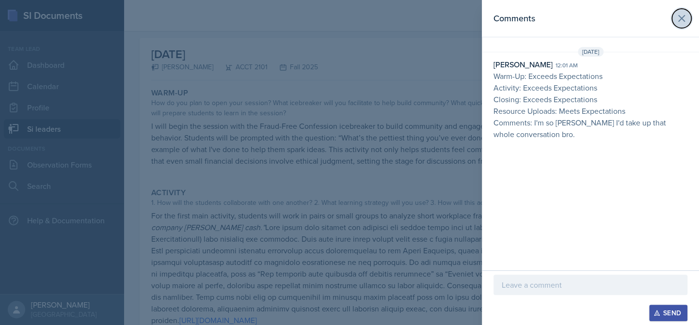
click at [676, 19] on icon at bounding box center [682, 19] width 12 height 12
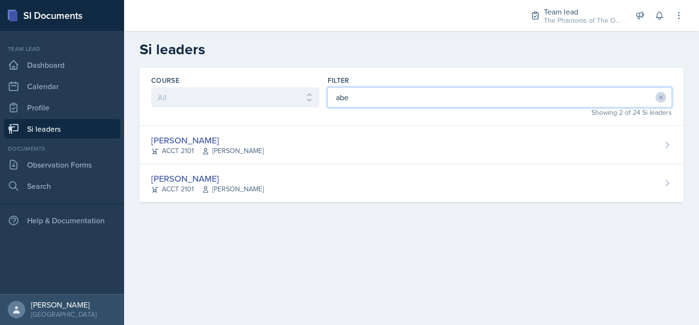
click at [383, 102] on input "abe" at bounding box center [499, 97] width 345 height 20
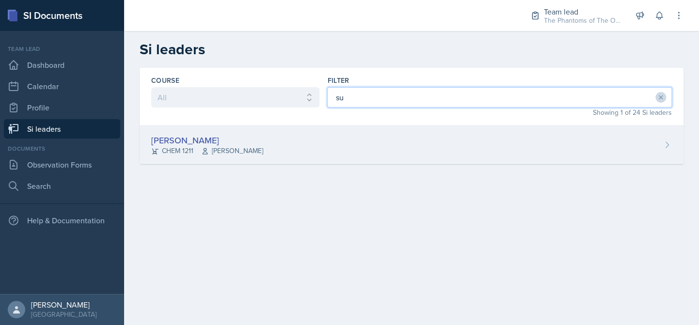
type input "su"
click at [312, 143] on div "Suki Lewis CHEM 1211 John Cody" at bounding box center [412, 145] width 544 height 38
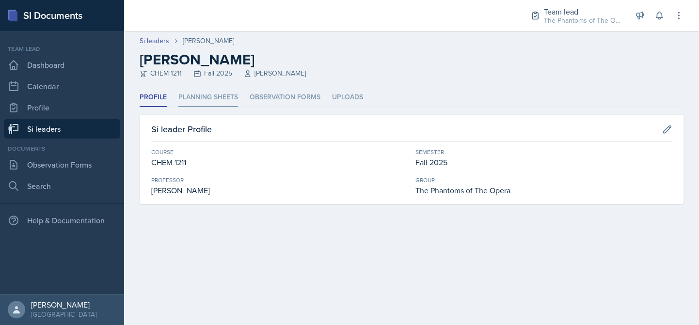
click at [208, 93] on li "Planning Sheets" at bounding box center [208, 97] width 60 height 19
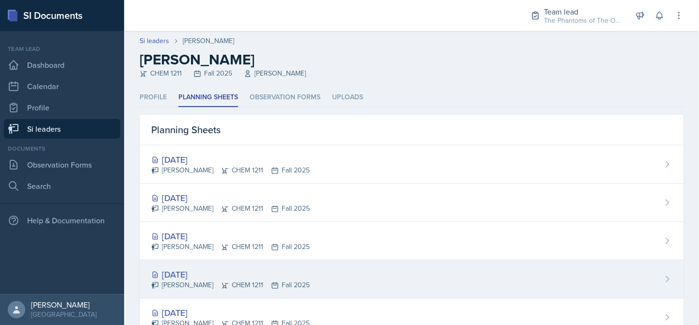
click at [254, 265] on div "Sep 15th, 2025 Suki Lewis CHEM 1211 Fall 2025" at bounding box center [412, 279] width 544 height 38
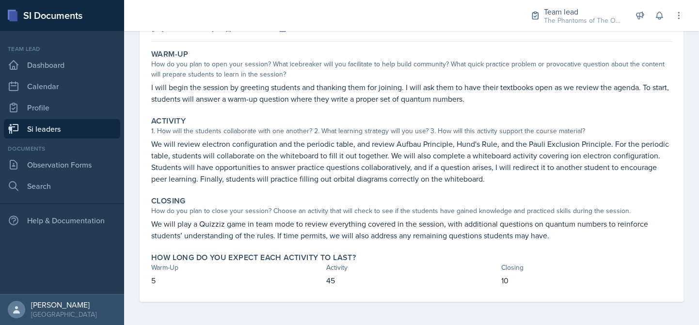
scroll to position [39, 0]
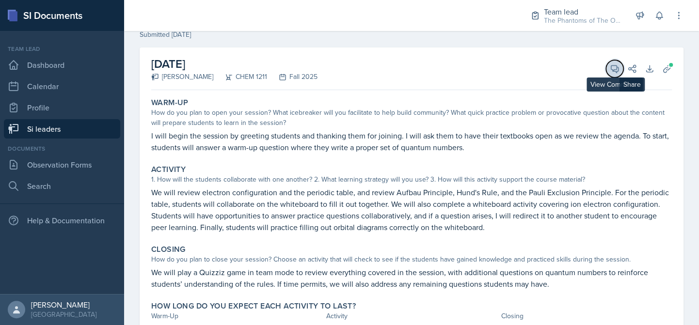
click at [606, 71] on button "View Comments" at bounding box center [614, 68] width 17 height 17
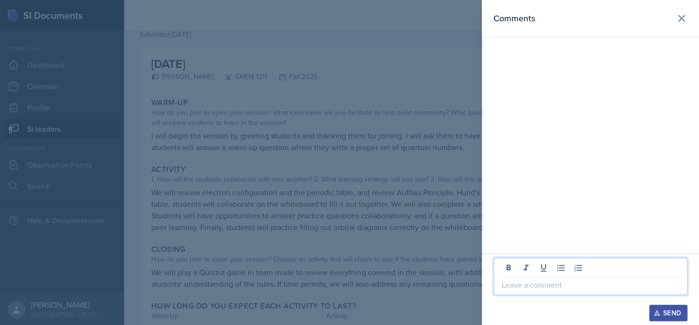
click at [557, 284] on p at bounding box center [590, 285] width 177 height 12
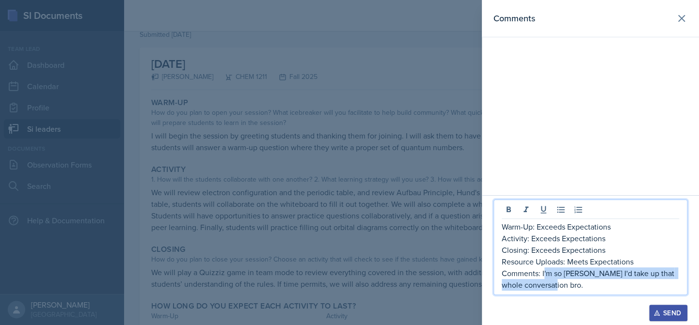
click at [543, 274] on p "Comments: I'm so petty I'd take up that whole conversation bro." at bounding box center [590, 279] width 177 height 23
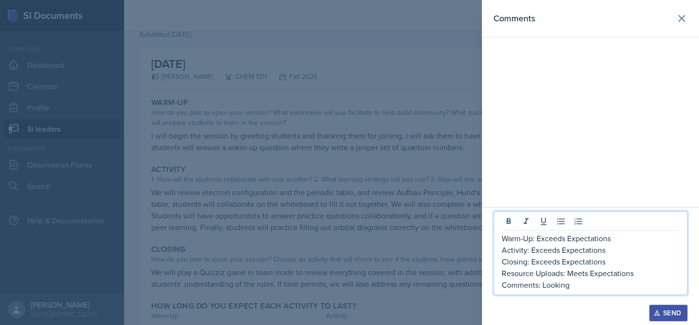
click at [564, 238] on p "Warm-Up: Exceeds Expectations" at bounding box center [590, 239] width 177 height 12
click at [540, 240] on p "Warm-Up: Exceeds Expectations" at bounding box center [590, 239] width 177 height 12
click at [558, 250] on p "Activity: Exceeds Expectations" at bounding box center [590, 250] width 177 height 12
click at [531, 250] on p "Activity: Exceeds Expectations" at bounding box center [590, 250] width 177 height 12
click at [560, 262] on p "Closing: Exceeds Expectations" at bounding box center [590, 262] width 177 height 12
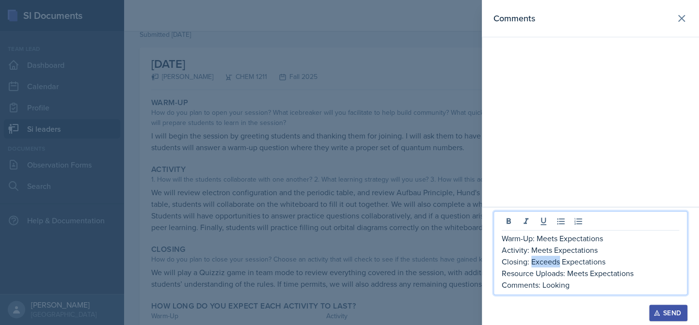
click at [532, 265] on p "Closing: Exceeds Expectations" at bounding box center [590, 262] width 177 height 12
click at [588, 286] on p "Comments: Looking" at bounding box center [590, 285] width 177 height 12
click at [558, 239] on p "Warm-Up: Meets Expectations" at bounding box center [590, 239] width 177 height 12
click at [603, 289] on p "Comments: Looking good!" at bounding box center [590, 285] width 177 height 12
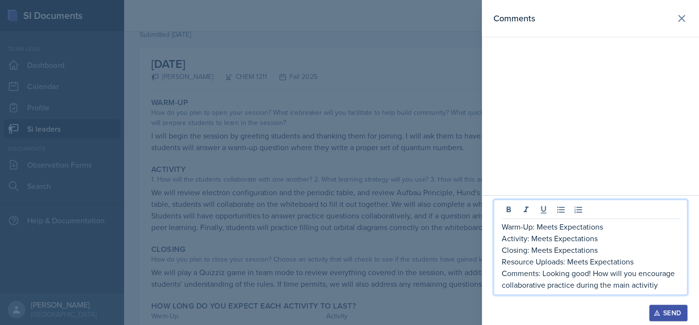
click at [650, 283] on p "Comments: Looking good! How will you encourage collaborative practice during th…" at bounding box center [590, 279] width 177 height 23
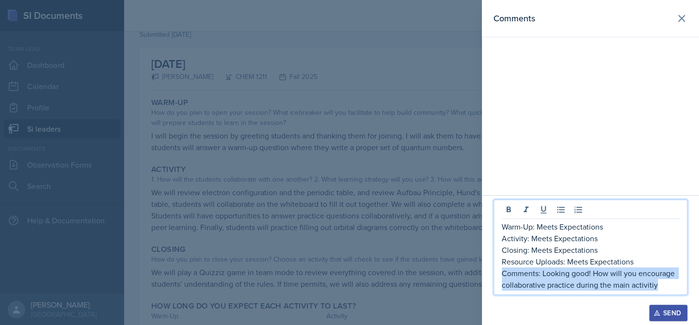
drag, startPoint x: 650, startPoint y: 283, endPoint x: 671, endPoint y: 285, distance: 21.4
click at [671, 285] on p "Comments: Looking good! How will you encourage collaborative practice during th…" at bounding box center [590, 279] width 177 height 23
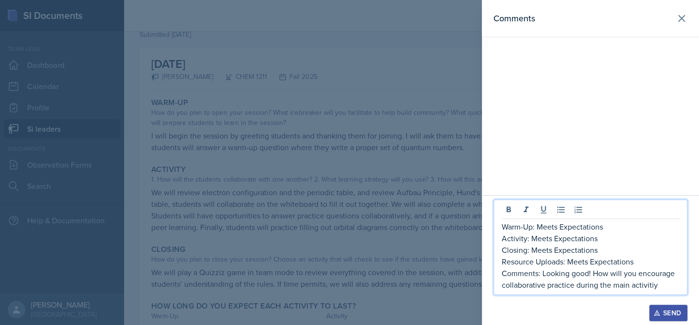
click at [655, 286] on p "Comments: Looking good! How will you encourage collaborative practice during th…" at bounding box center [590, 279] width 177 height 23
click at [677, 275] on p "Comments: Looking good! How will you encourage collaborative practice during th…" at bounding box center [590, 279] width 177 height 23
click at [665, 285] on p "Comments: Looking good! How will you encourage collaborative practice during th…" at bounding box center [590, 279] width 177 height 23
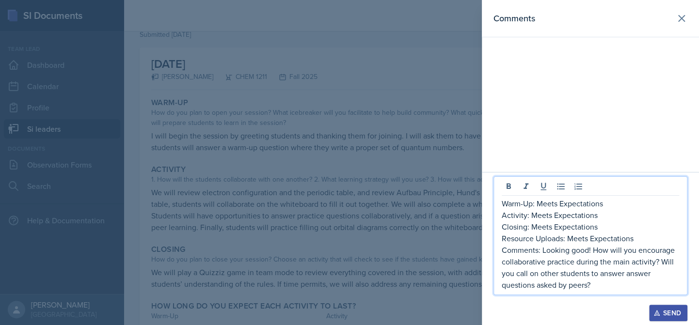
click at [653, 272] on p "Comments: Looking good! How will you encourage collaborative practice during th…" at bounding box center [590, 267] width 177 height 47
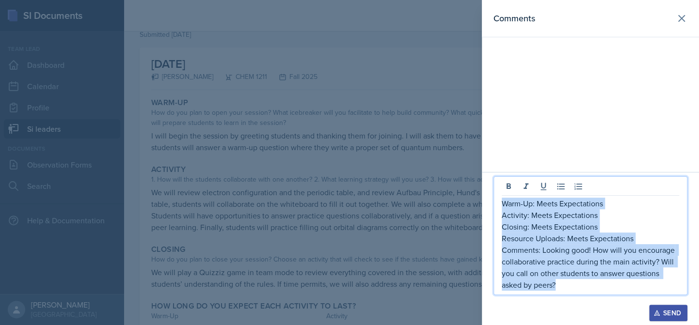
copy div "Warm-Up: Meets Expectations Activity: Meets Expectations Closing: Meets Expecta…"
click at [654, 222] on p "Closing: Meets Expectations" at bounding box center [590, 227] width 177 height 12
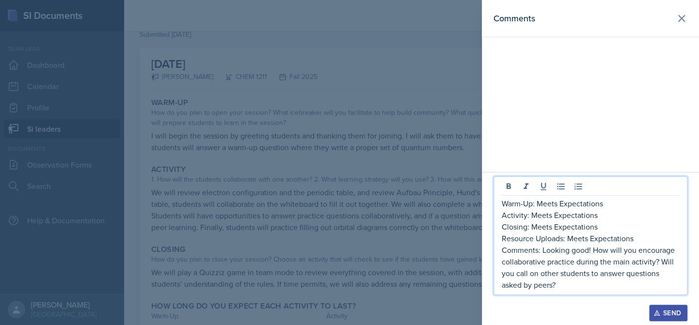
click at [669, 318] on button "Send" at bounding box center [668, 313] width 38 height 16
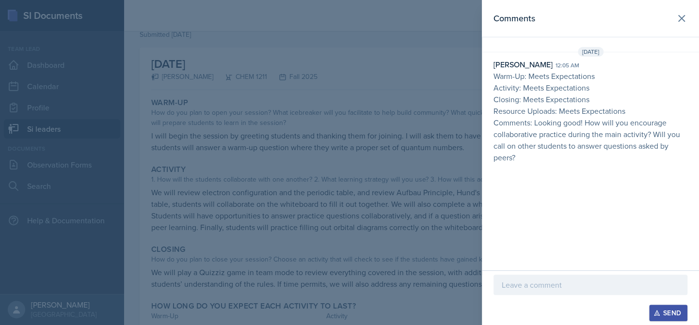
click at [283, 139] on div at bounding box center [349, 162] width 699 height 325
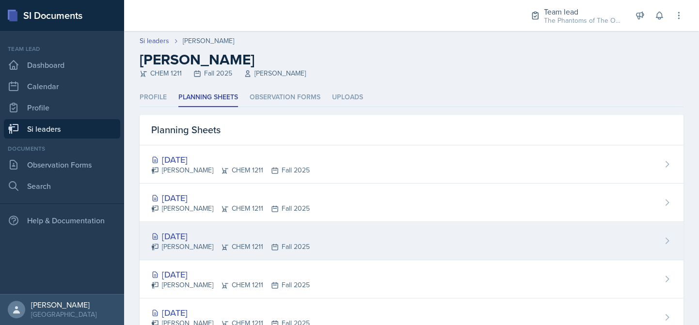
click at [229, 244] on div "Suki Lewis CHEM 1211 Fall 2025" at bounding box center [230, 247] width 159 height 10
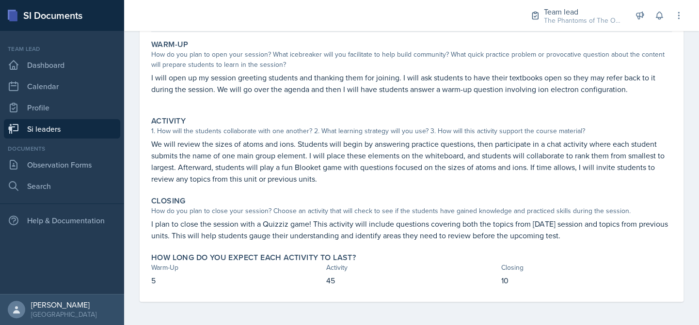
scroll to position [48, 0]
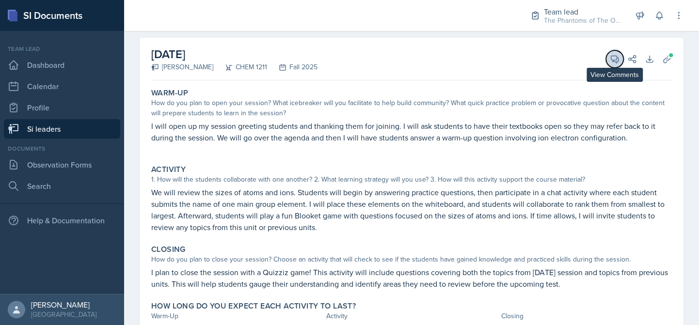
click at [611, 59] on icon at bounding box center [614, 59] width 7 height 7
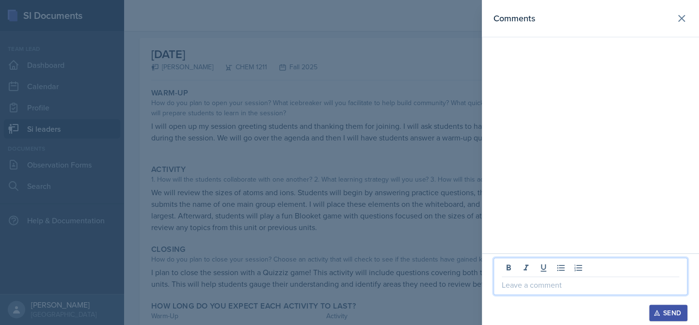
click at [560, 283] on p at bounding box center [590, 285] width 177 height 12
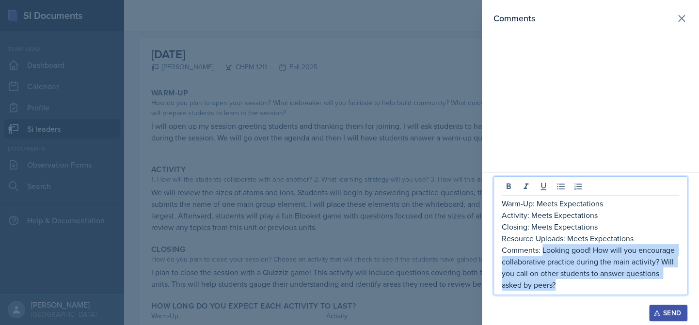
click at [541, 253] on p "Comments: Looking good! How will you encourage collaborative practice during th…" at bounding box center [590, 267] width 177 height 47
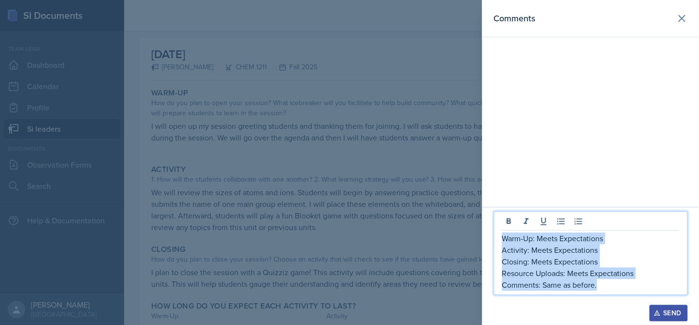
click at [498, 237] on div "Warm-Up: Meets Expectations Activity: Meets Expectations Closing: Meets Expecta…" at bounding box center [590, 253] width 194 height 84
copy div "Warm-Up: Meets Expectations Activity: Meets Expectations Closing: Meets Expecta…"
click at [670, 312] on div "Send" at bounding box center [668, 313] width 26 height 8
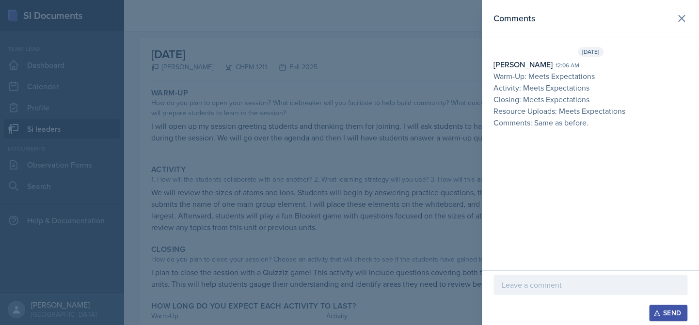
click at [207, 129] on div at bounding box center [349, 162] width 699 height 325
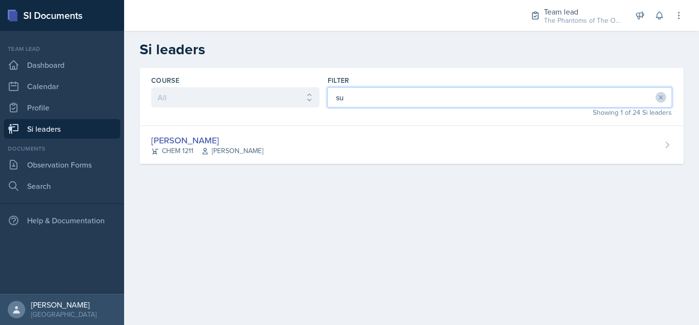
click at [346, 95] on input "su" at bounding box center [499, 97] width 345 height 20
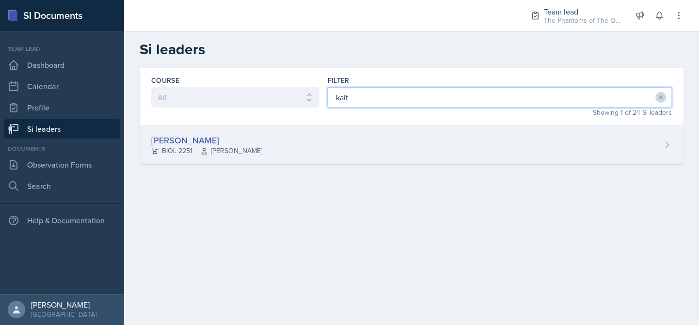
type input "kait"
click at [308, 143] on div "Kaitlyn Medley BIOL 2251 Vennece Fowlkes" at bounding box center [412, 145] width 544 height 38
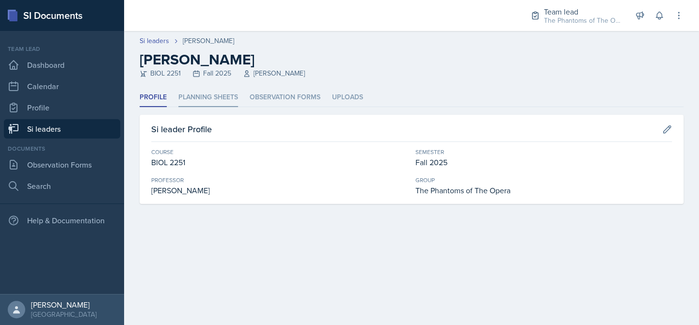
click at [207, 98] on li "Planning Sheets" at bounding box center [208, 97] width 60 height 19
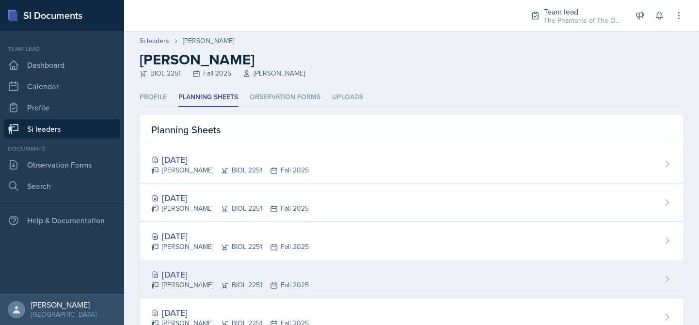
click at [222, 267] on div "Sep 16th, 2025 Kaitlyn Medley BIOL 2251 Fall 2025" at bounding box center [412, 279] width 544 height 38
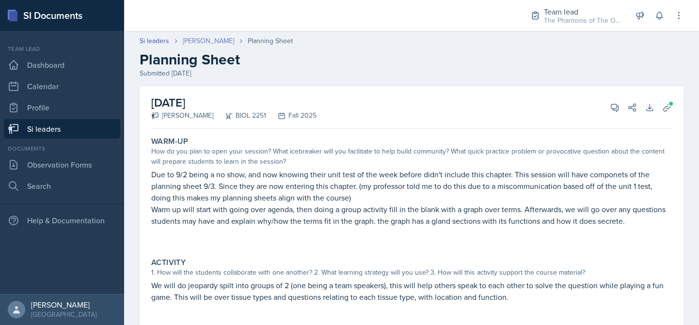
click at [209, 42] on link "[PERSON_NAME]" at bounding box center [208, 41] width 51 height 10
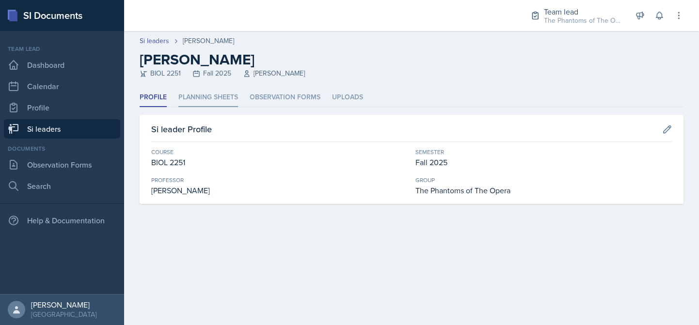
click at [194, 99] on li "Planning Sheets" at bounding box center [208, 97] width 60 height 19
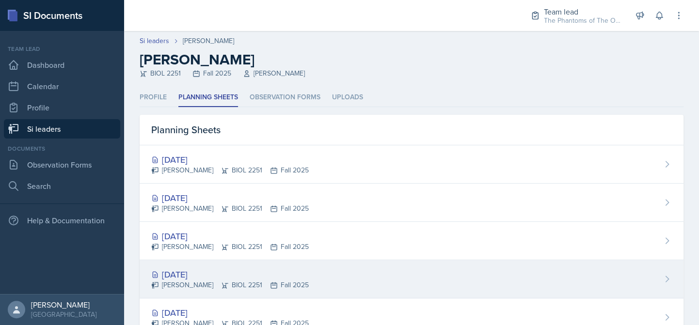
click at [229, 269] on div "[DATE]" at bounding box center [230, 274] width 158 height 13
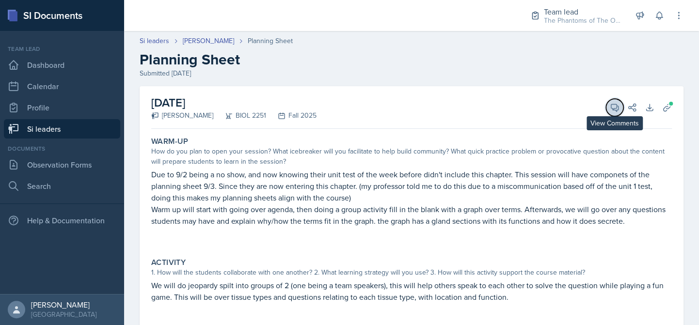
click at [610, 111] on icon at bounding box center [615, 108] width 10 height 10
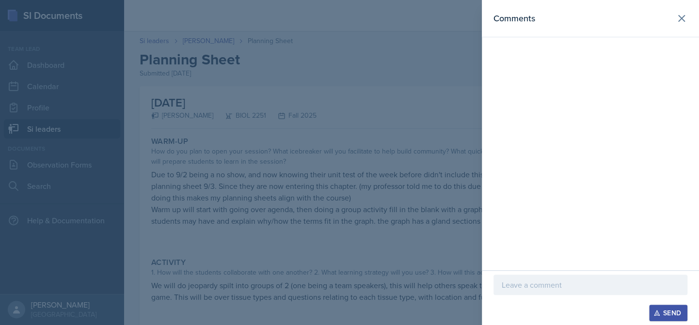
click at [525, 285] on p at bounding box center [590, 285] width 177 height 12
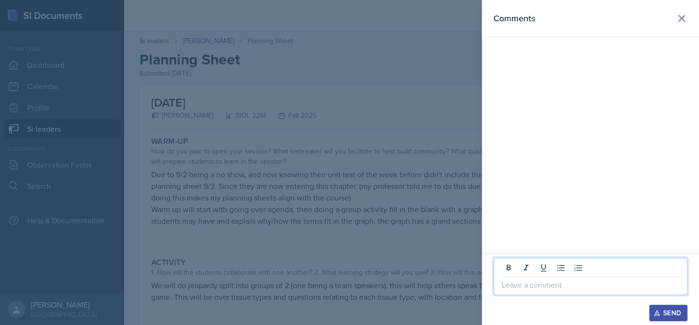
click at [525, 285] on p at bounding box center [590, 285] width 177 height 12
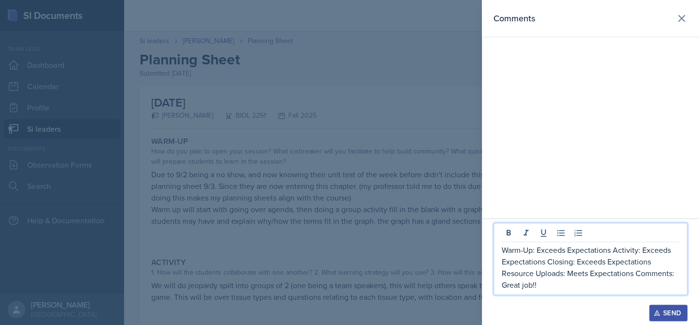
click at [615, 250] on p "Warm-Up: Exceeds Expectations Activity: Exceeds Expectations Closing: Exceeds E…" at bounding box center [590, 267] width 177 height 47
click at [607, 264] on p "Activity: Exceeds Expectations Closing: Exceeds Expectations Resource Uploads: …" at bounding box center [590, 273] width 177 height 35
click at [607, 273] on p "Closing: Exceeds Expectations Resource Uploads: Meets Expectations Comments: Gr…" at bounding box center [590, 279] width 177 height 23
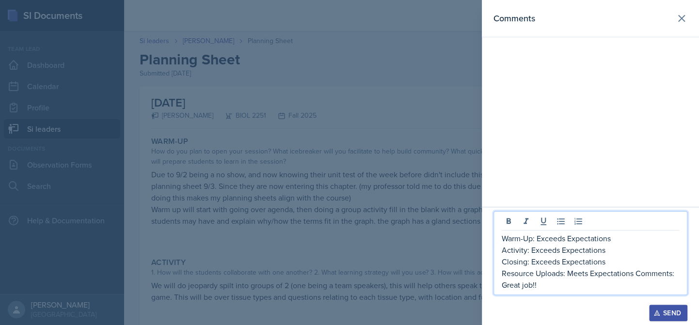
click at [637, 276] on p "Resource Uploads: Meets Expectations Comments: Great job!!" at bounding box center [590, 279] width 177 height 23
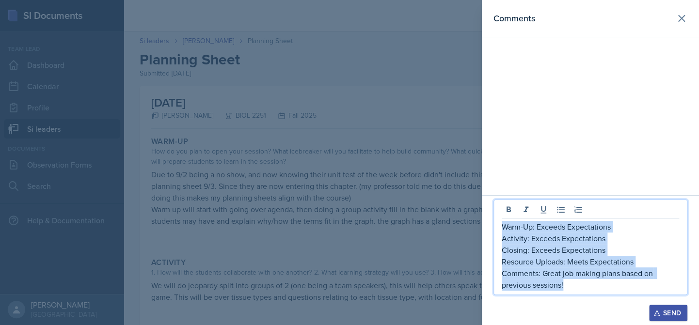
click at [502, 224] on p "Warm-Up: Exceeds Expectations" at bounding box center [590, 227] width 177 height 12
copy div "Warm-Up: Exceeds Expectations Activity: Exceeds Expectations Closing: Exceeds E…"
click at [615, 283] on p "Comments: Great job making plans based on previous sessions!" at bounding box center [590, 279] width 177 height 23
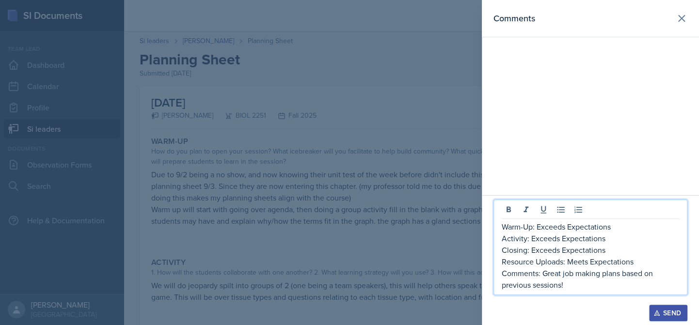
click at [680, 313] on div "Send" at bounding box center [668, 313] width 26 height 8
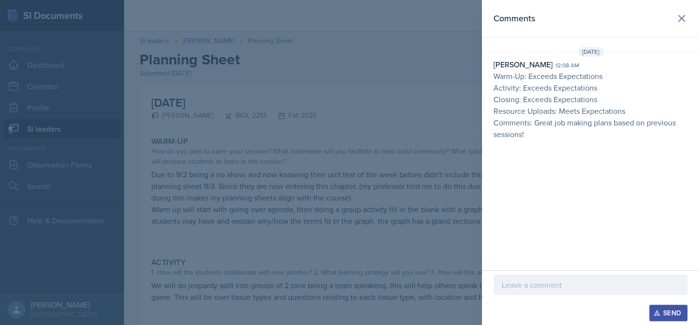
click at [394, 182] on div at bounding box center [349, 162] width 699 height 325
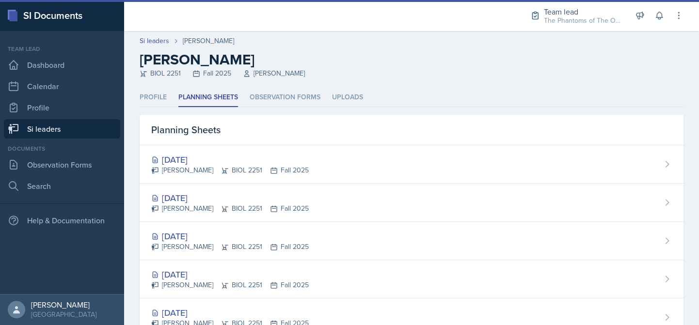
scroll to position [48, 0]
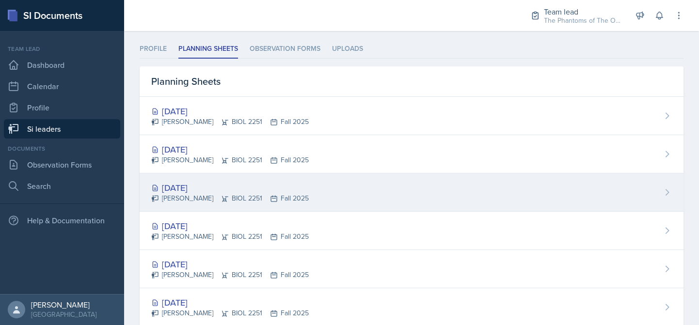
click at [200, 193] on div "Kaitlyn Medley BIOL 2251 Fall 2025" at bounding box center [230, 198] width 158 height 10
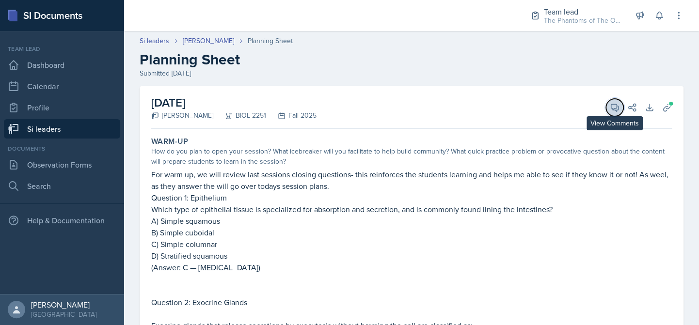
click at [606, 112] on button "View Comments" at bounding box center [614, 107] width 17 height 17
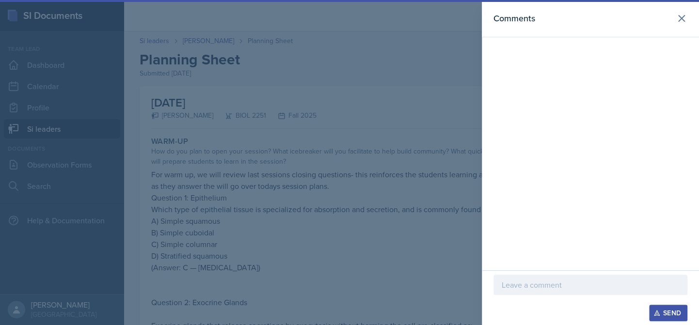
click at [578, 291] on div at bounding box center [590, 285] width 194 height 20
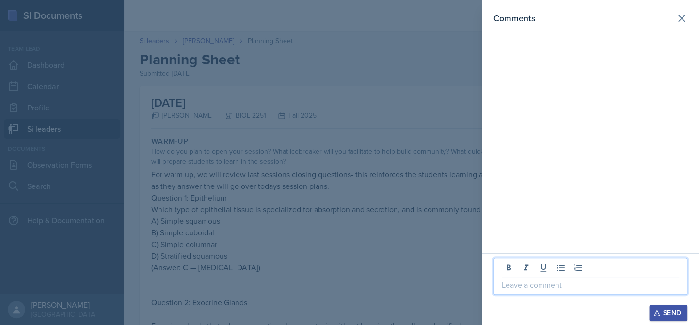
paste div
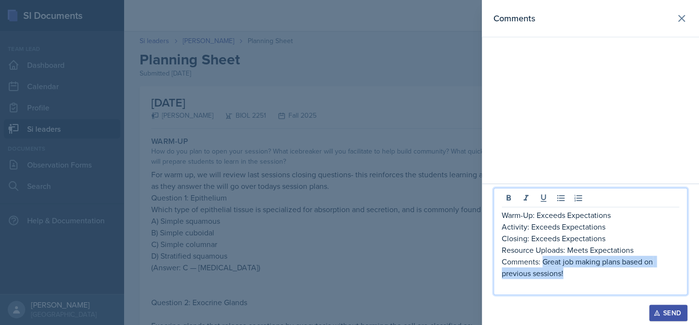
click at [542, 261] on p "Comments: Great job making plans based on previous sessions!" at bounding box center [590, 267] width 177 height 23
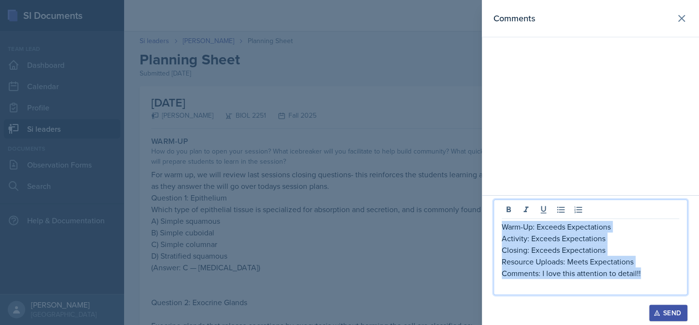
click at [502, 226] on p "Warm-Up: Exceeds Expectations" at bounding box center [590, 227] width 177 height 12
click at [661, 314] on div "Send" at bounding box center [668, 313] width 26 height 8
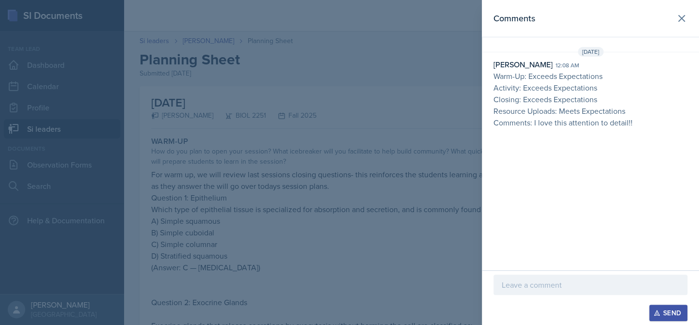
click at [284, 219] on div at bounding box center [349, 162] width 699 height 325
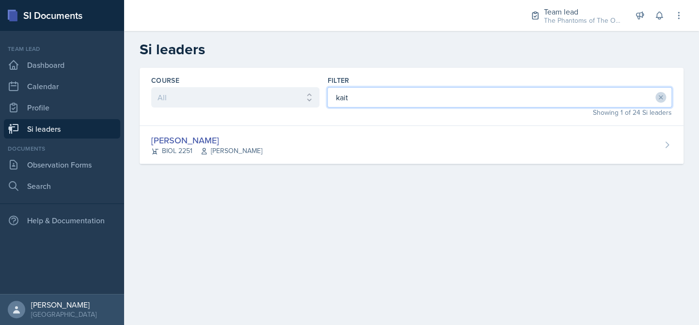
click at [372, 91] on input "kait" at bounding box center [499, 97] width 345 height 20
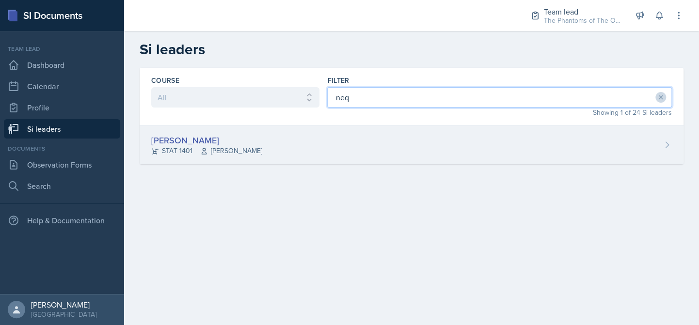
type input "neq"
click at [305, 134] on div "[PERSON_NAME] STAT 1401 [PERSON_NAME]" at bounding box center [412, 145] width 544 height 38
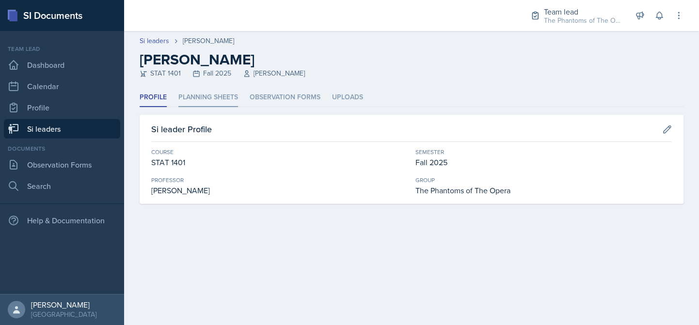
click at [213, 93] on li "Planning Sheets" at bounding box center [208, 97] width 60 height 19
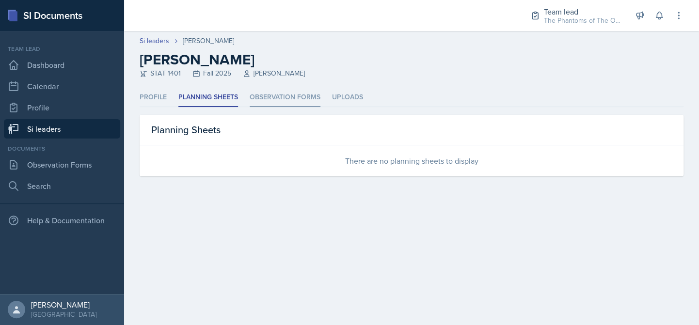
click at [270, 100] on li "Observation Forms" at bounding box center [285, 97] width 71 height 19
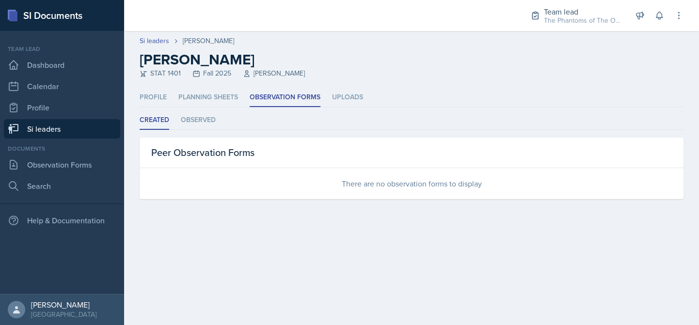
click at [171, 97] on ul "Profile Planning Sheets Observation Forms Uploads" at bounding box center [412, 97] width 544 height 19
click at [157, 99] on li "Profile" at bounding box center [153, 97] width 27 height 19
